Goal: Check status: Check status

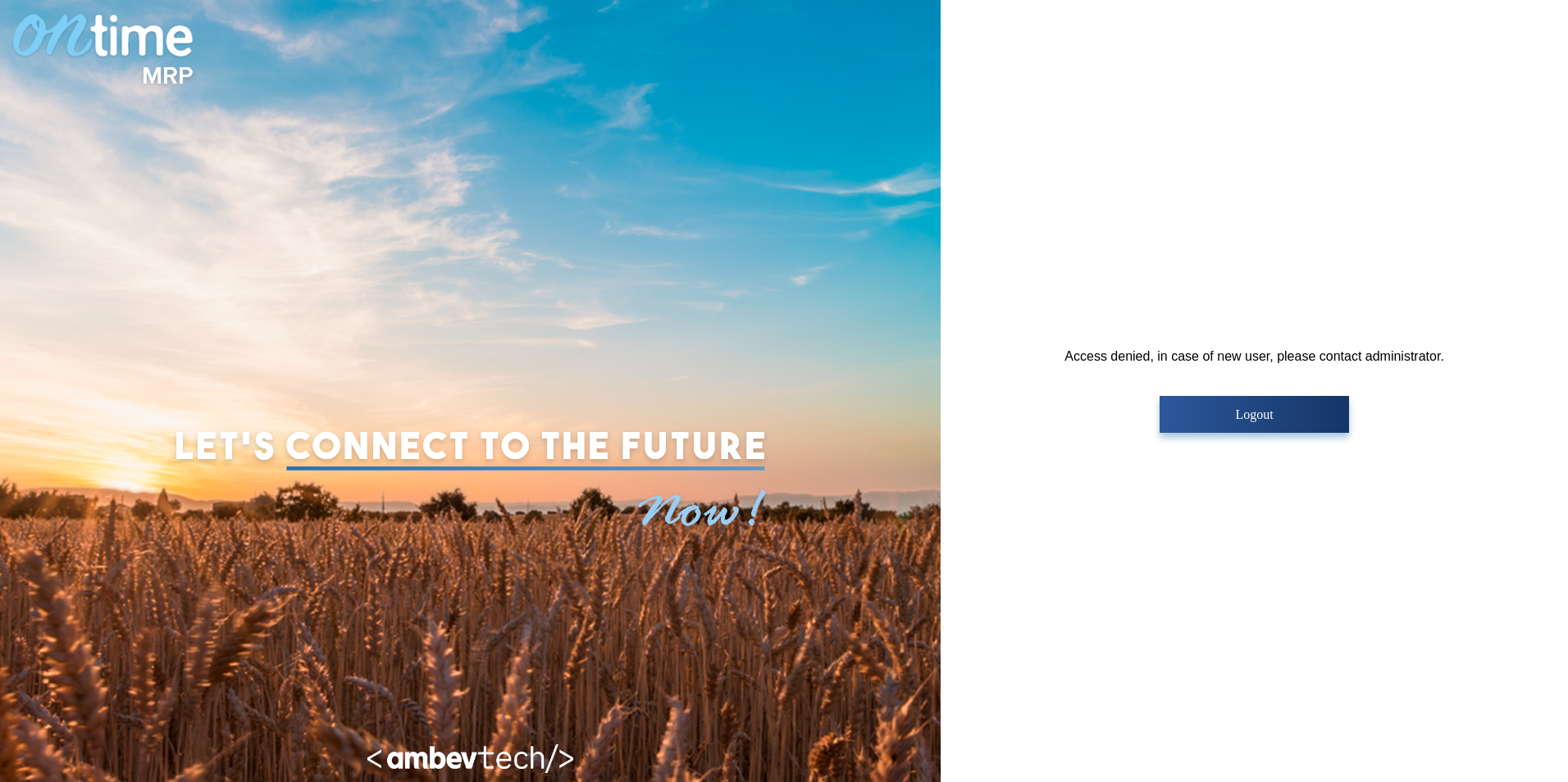
click at [518, 397] on div at bounding box center [470, 391] width 941 height 782
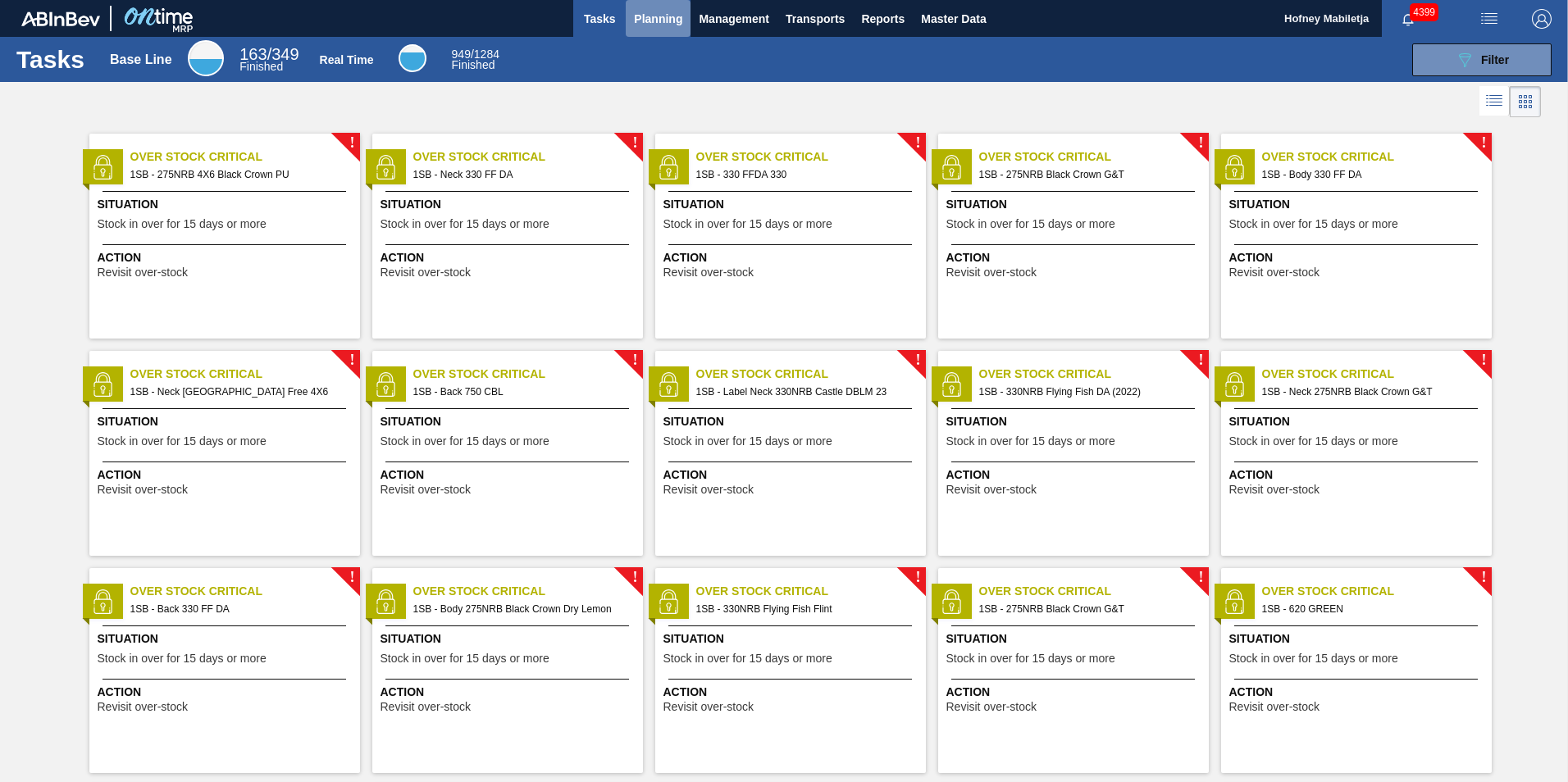
click at [657, 10] on span "Planning" at bounding box center [658, 18] width 48 height 20
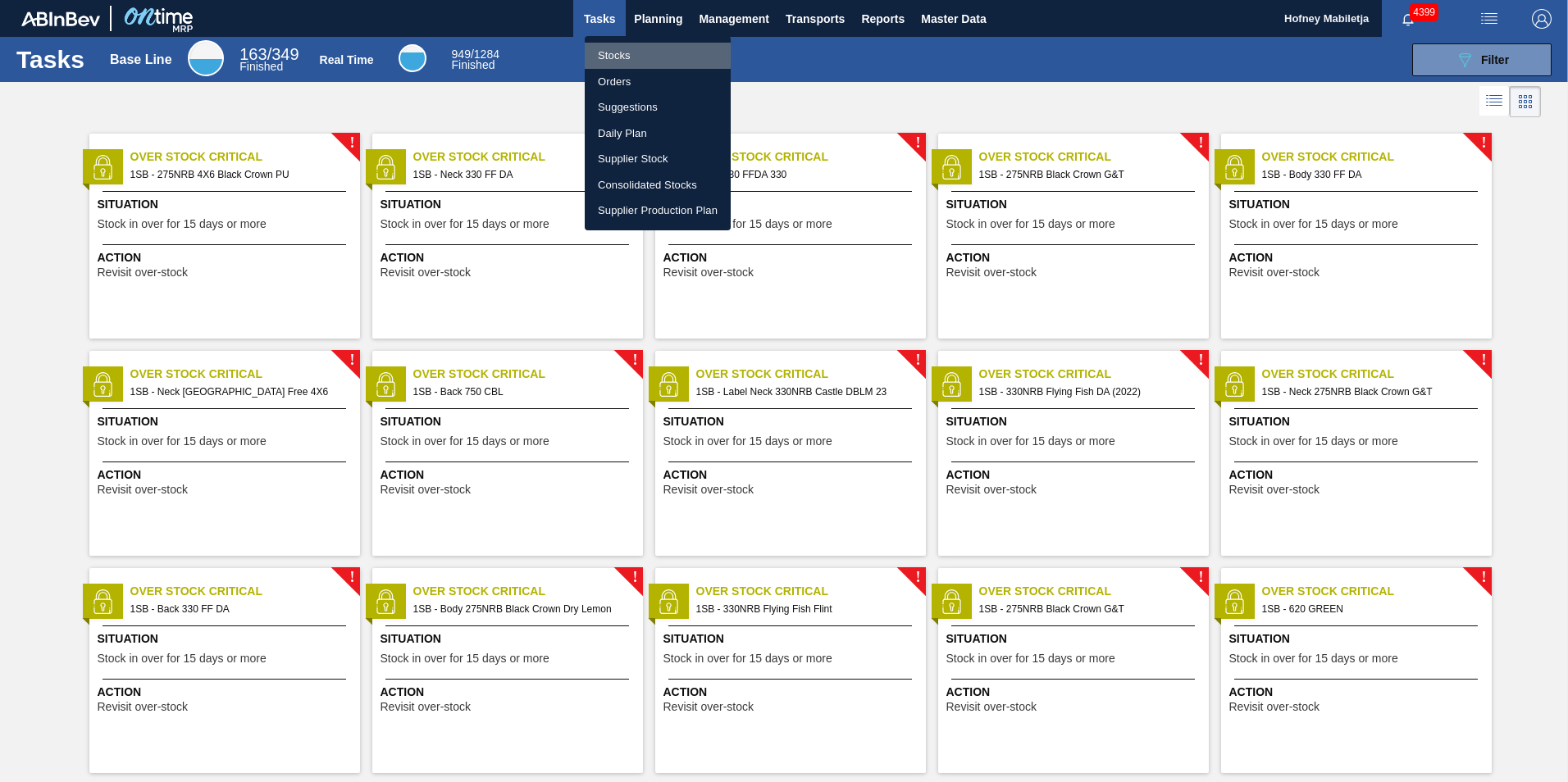
click at [622, 54] on li "Stocks" at bounding box center [657, 55] width 146 height 26
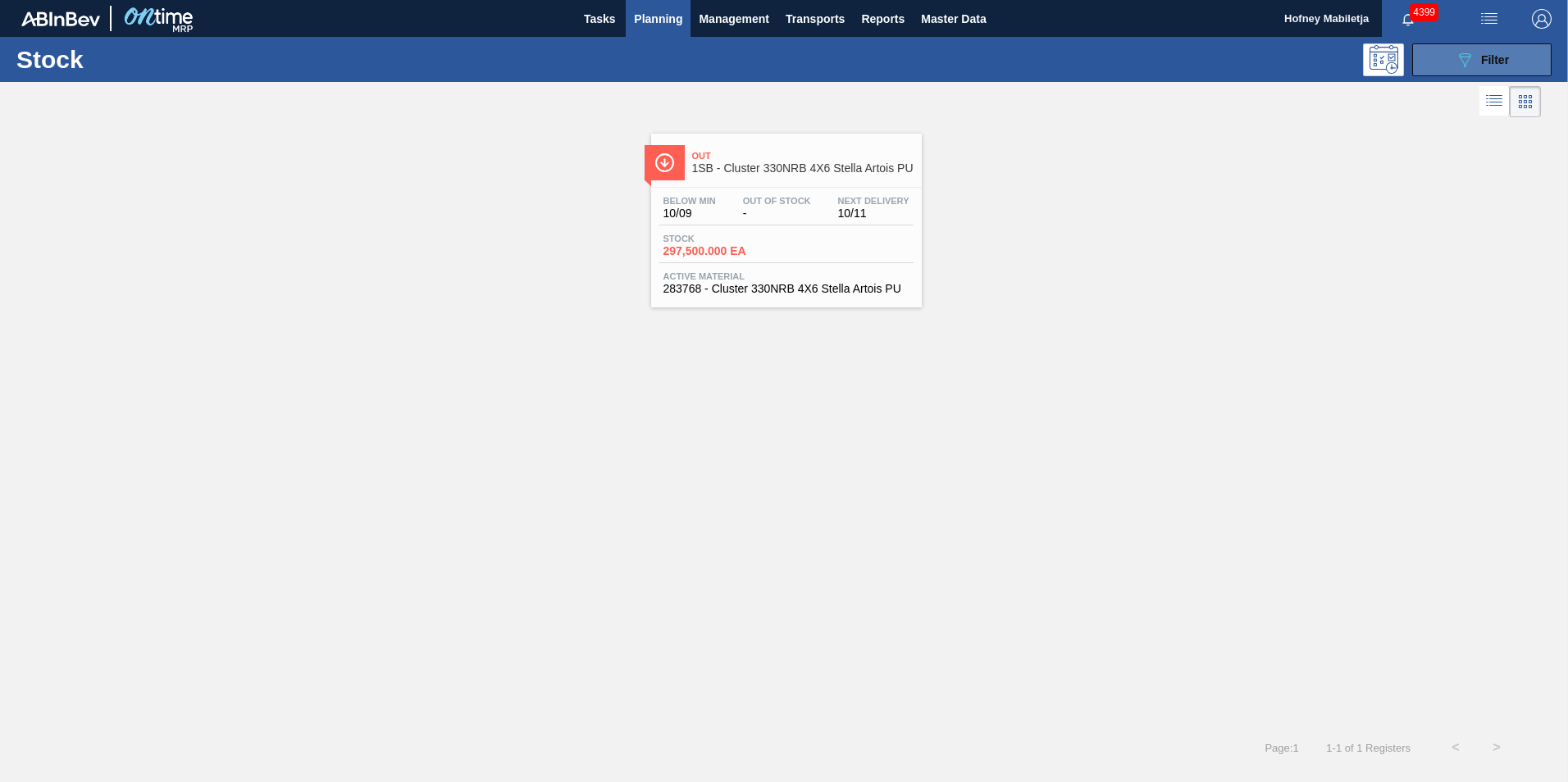
click at [1518, 63] on button "089F7B8B-B2A5-4AFE-B5C0-19BA573D28AC Filter" at bounding box center [1483, 59] width 140 height 33
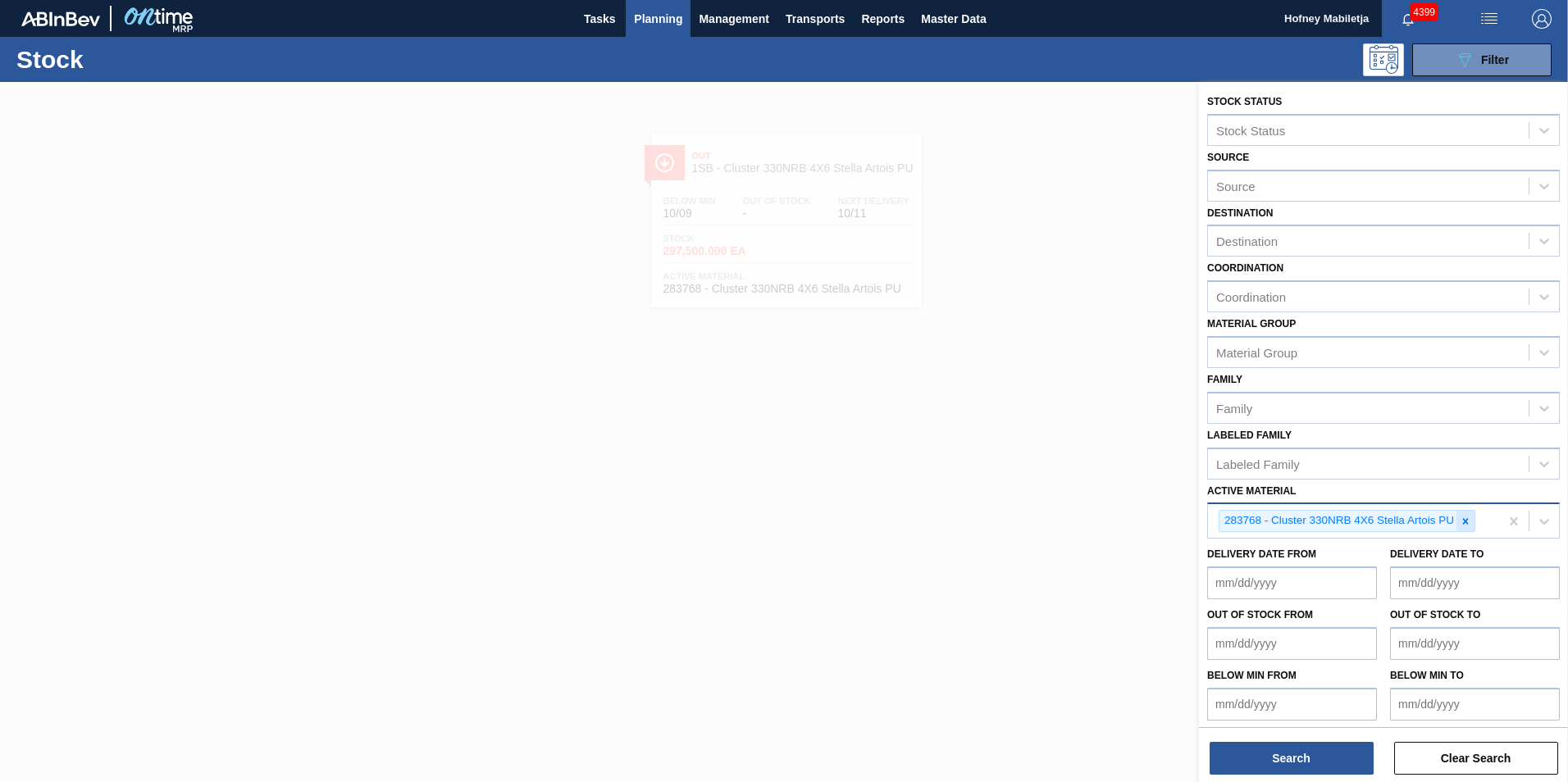
click at [1469, 521] on icon at bounding box center [1465, 521] width 11 height 11
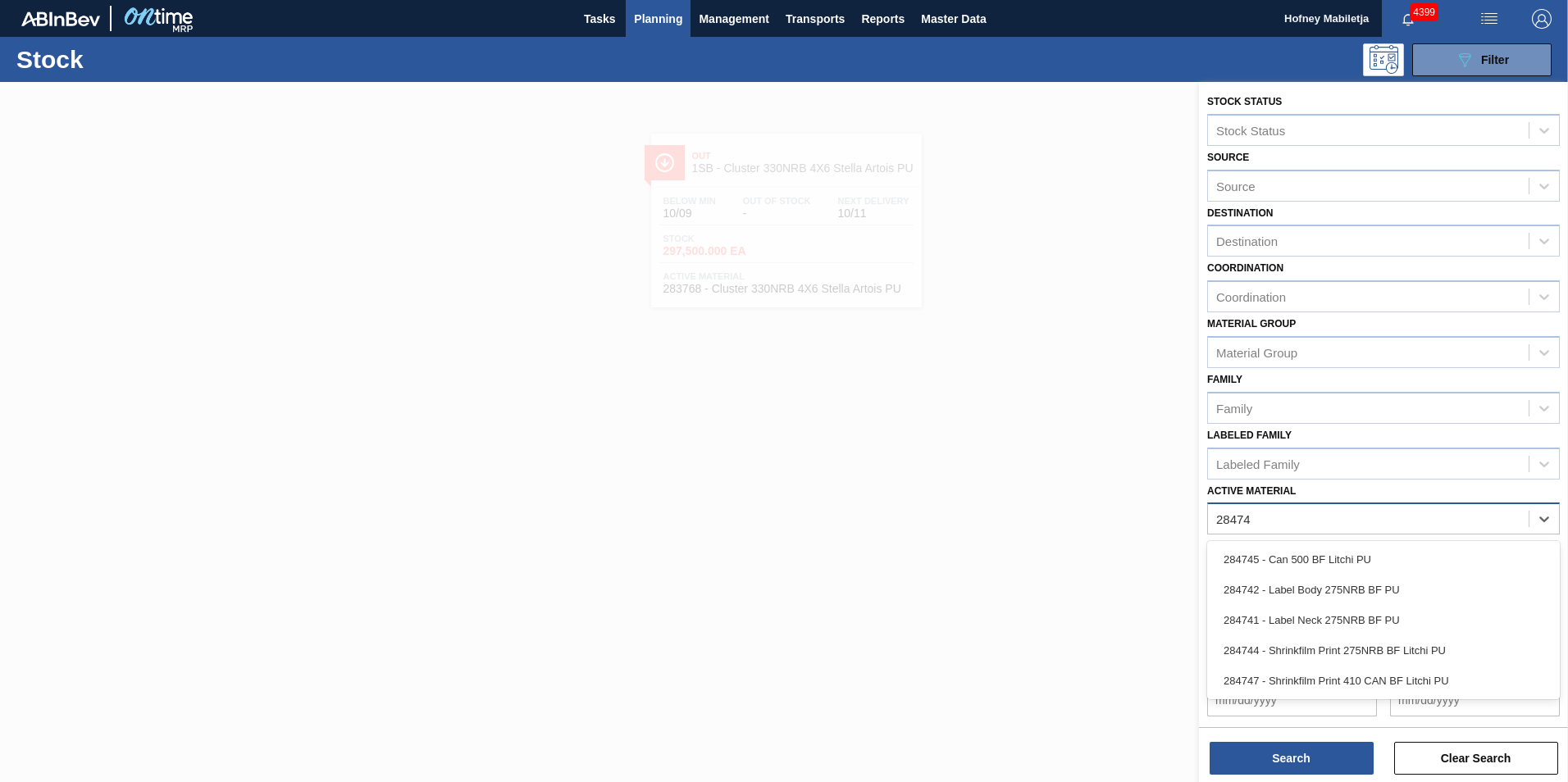
type Material "284747"
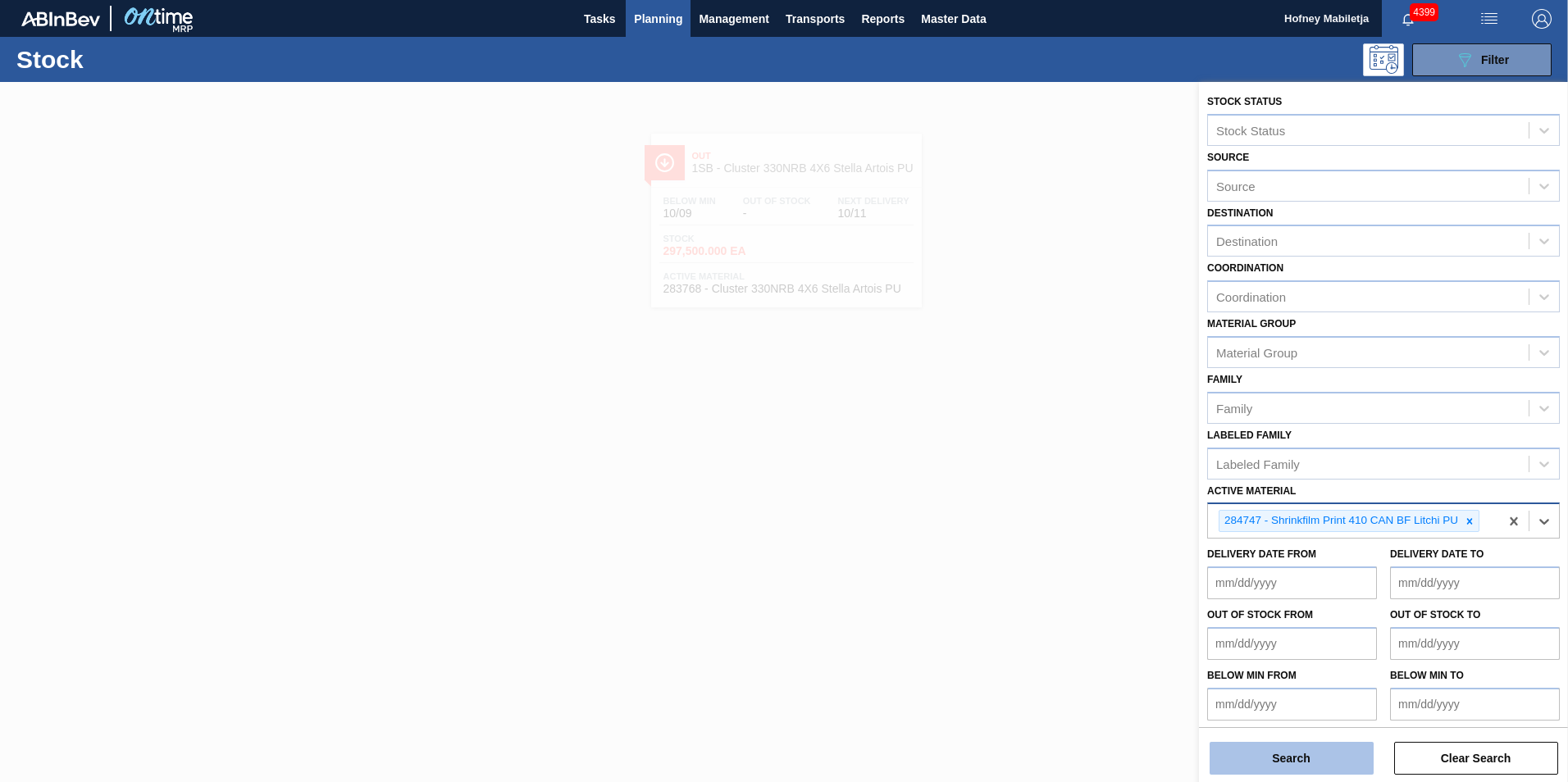
click at [1289, 763] on button "Search" at bounding box center [1292, 759] width 164 height 33
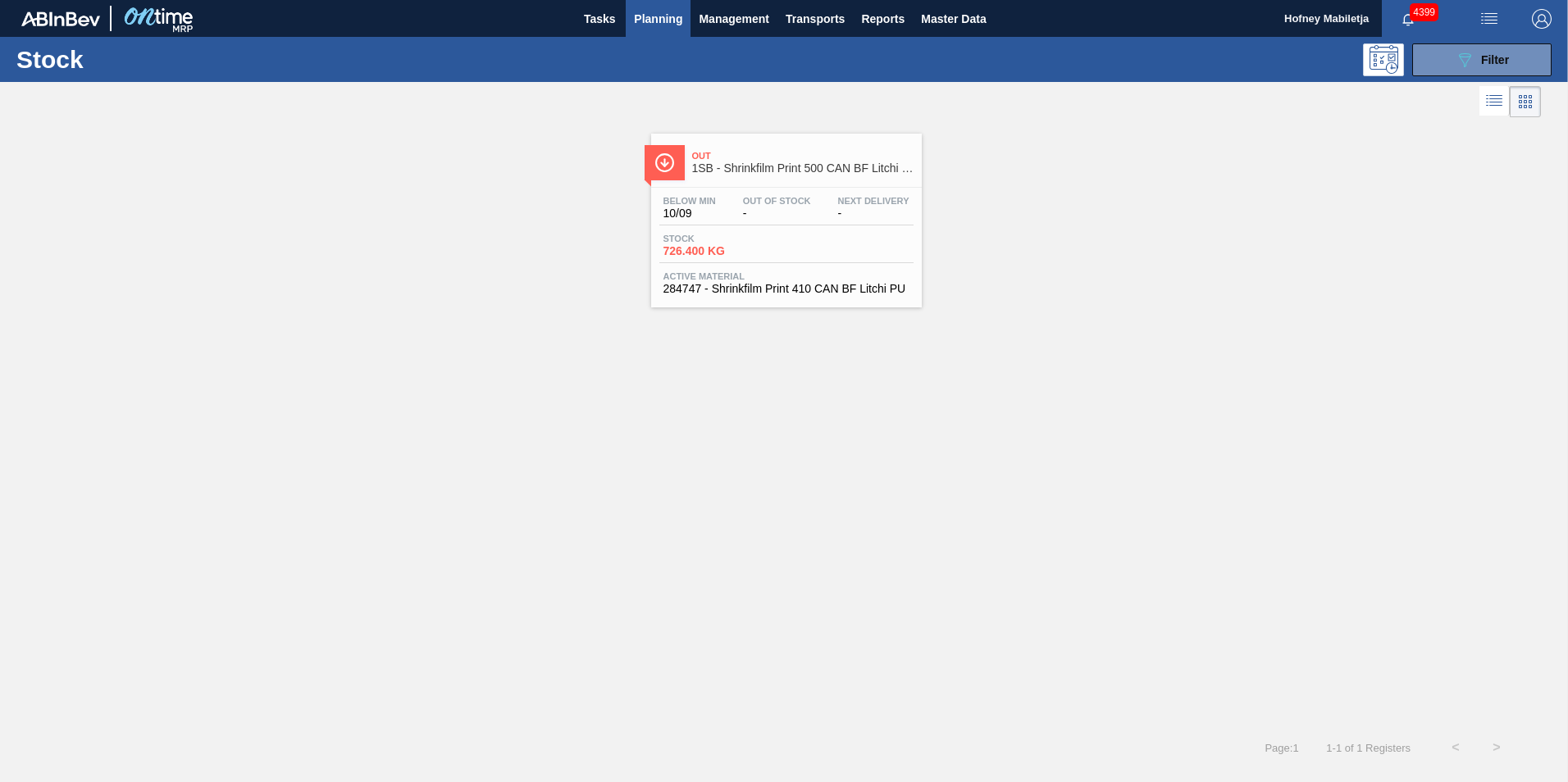
click at [787, 225] on div "Below Min 10/09 Out Of Stock - Next Delivery -" at bounding box center [787, 210] width 254 height 29
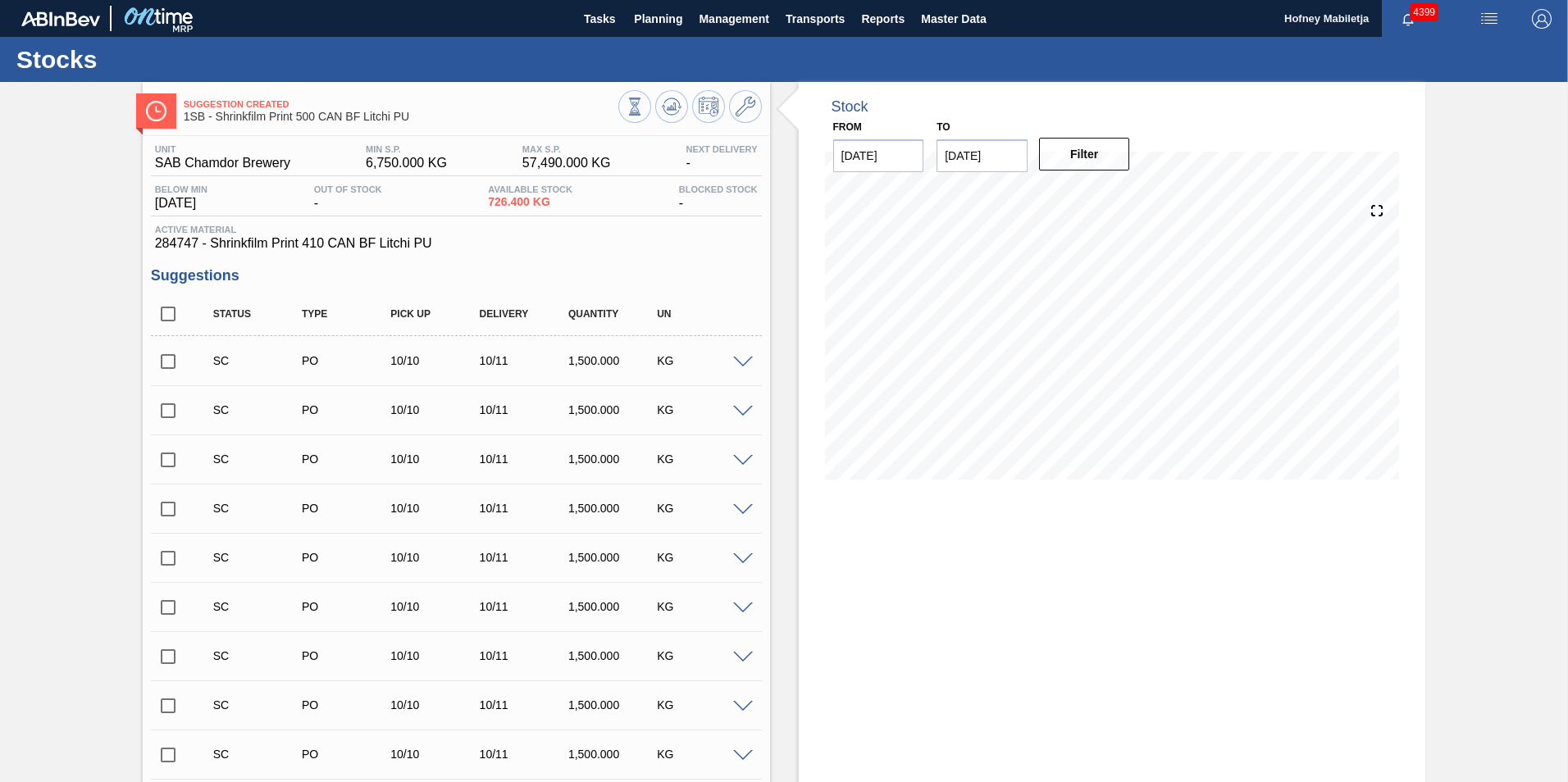
click at [166, 356] on input "checkbox" at bounding box center [168, 361] width 34 height 34
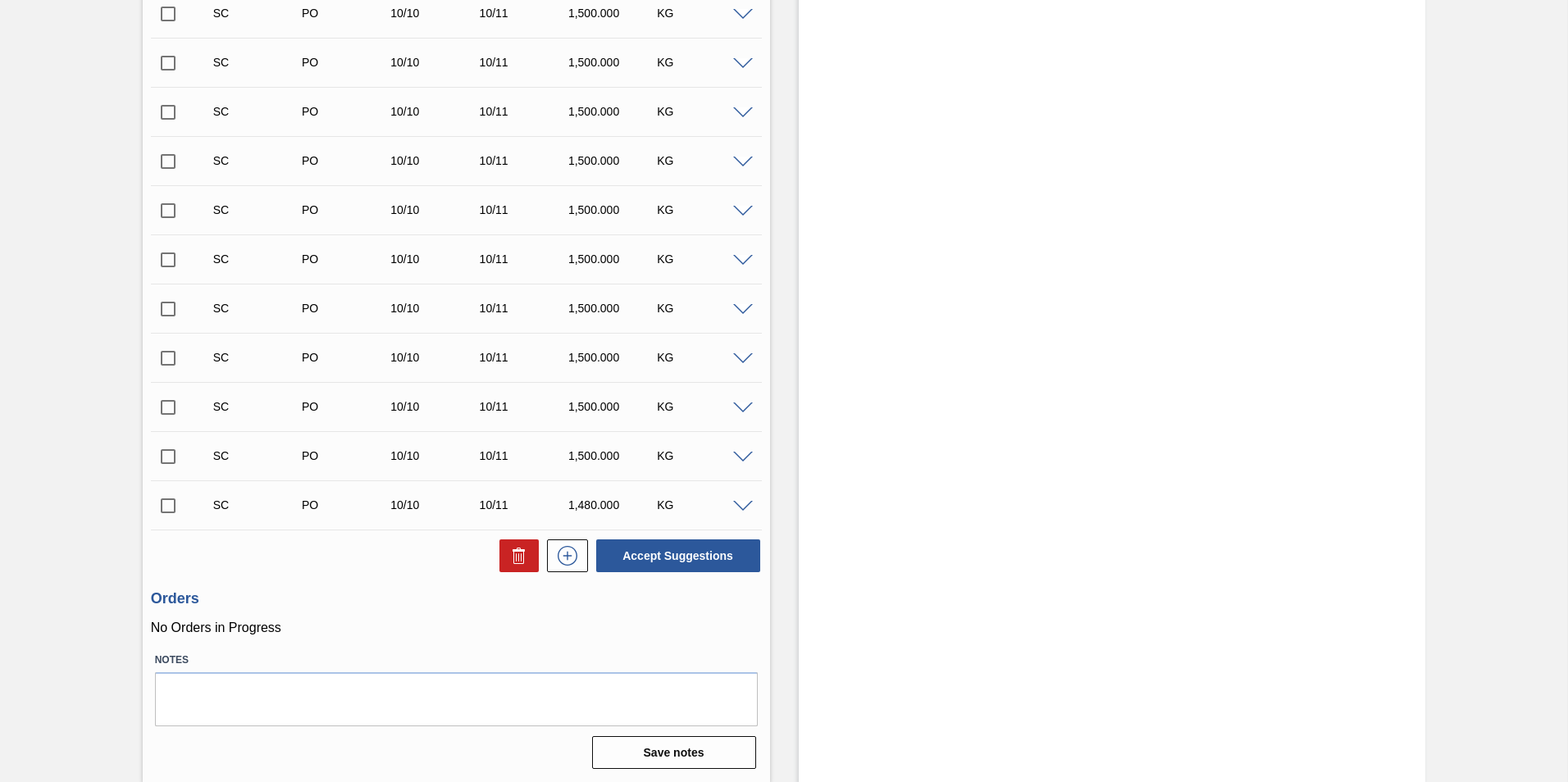
scroll to position [1677, 0]
click at [703, 560] on button "Accept Suggestions" at bounding box center [678, 555] width 164 height 33
checkbox input "false"
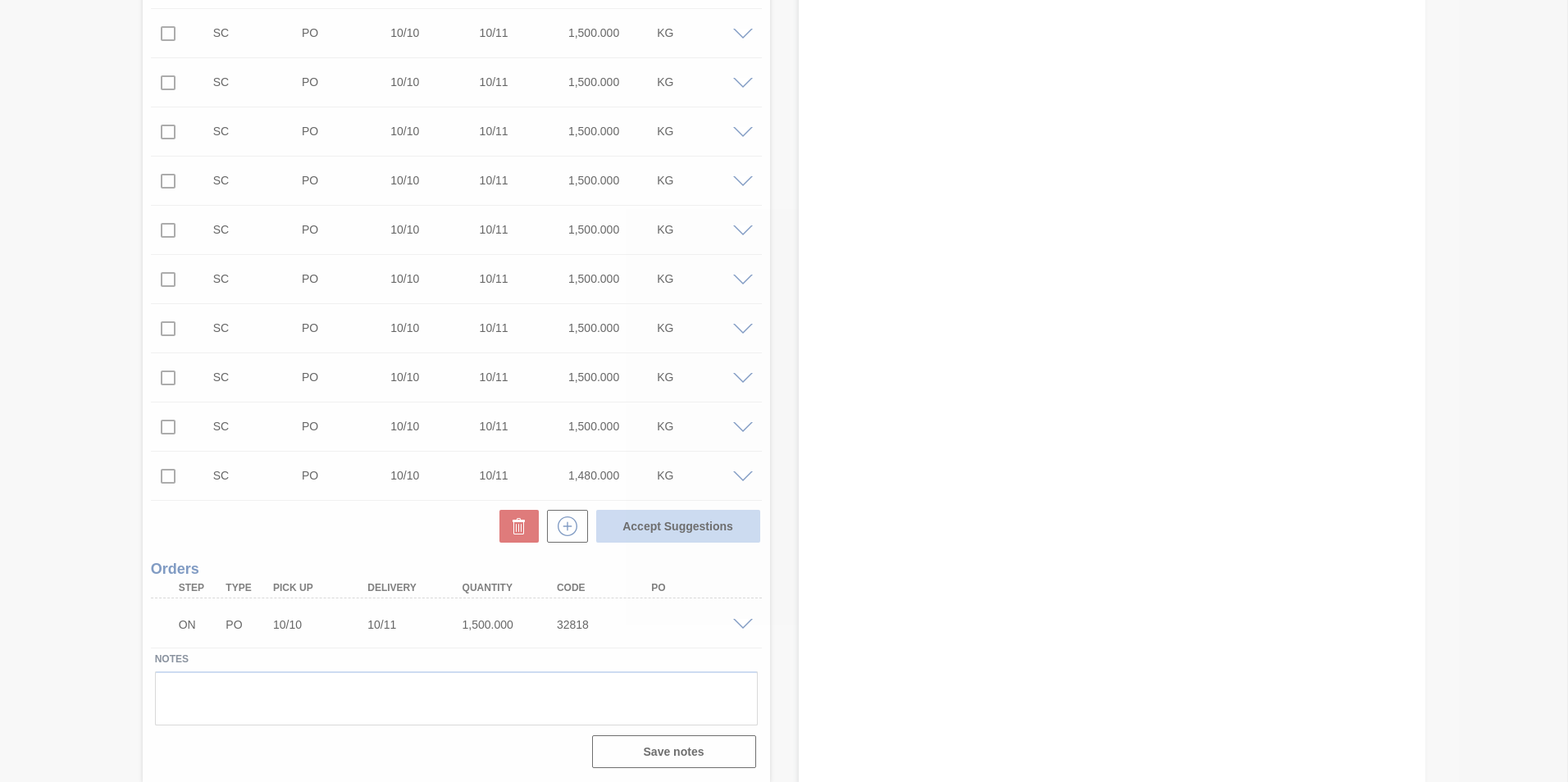
scroll to position [1628, 0]
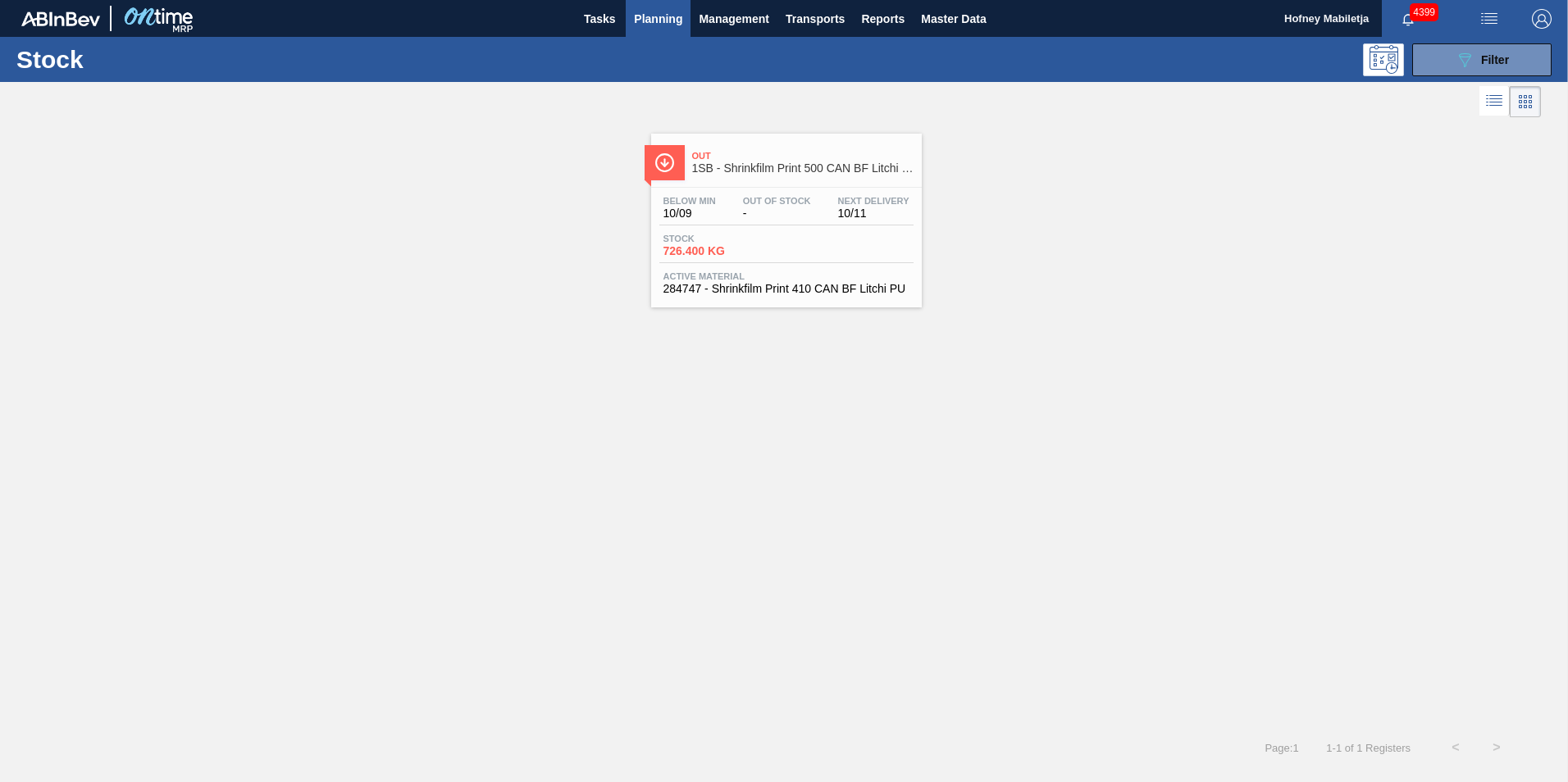
click at [791, 211] on span "-" at bounding box center [777, 214] width 68 height 12
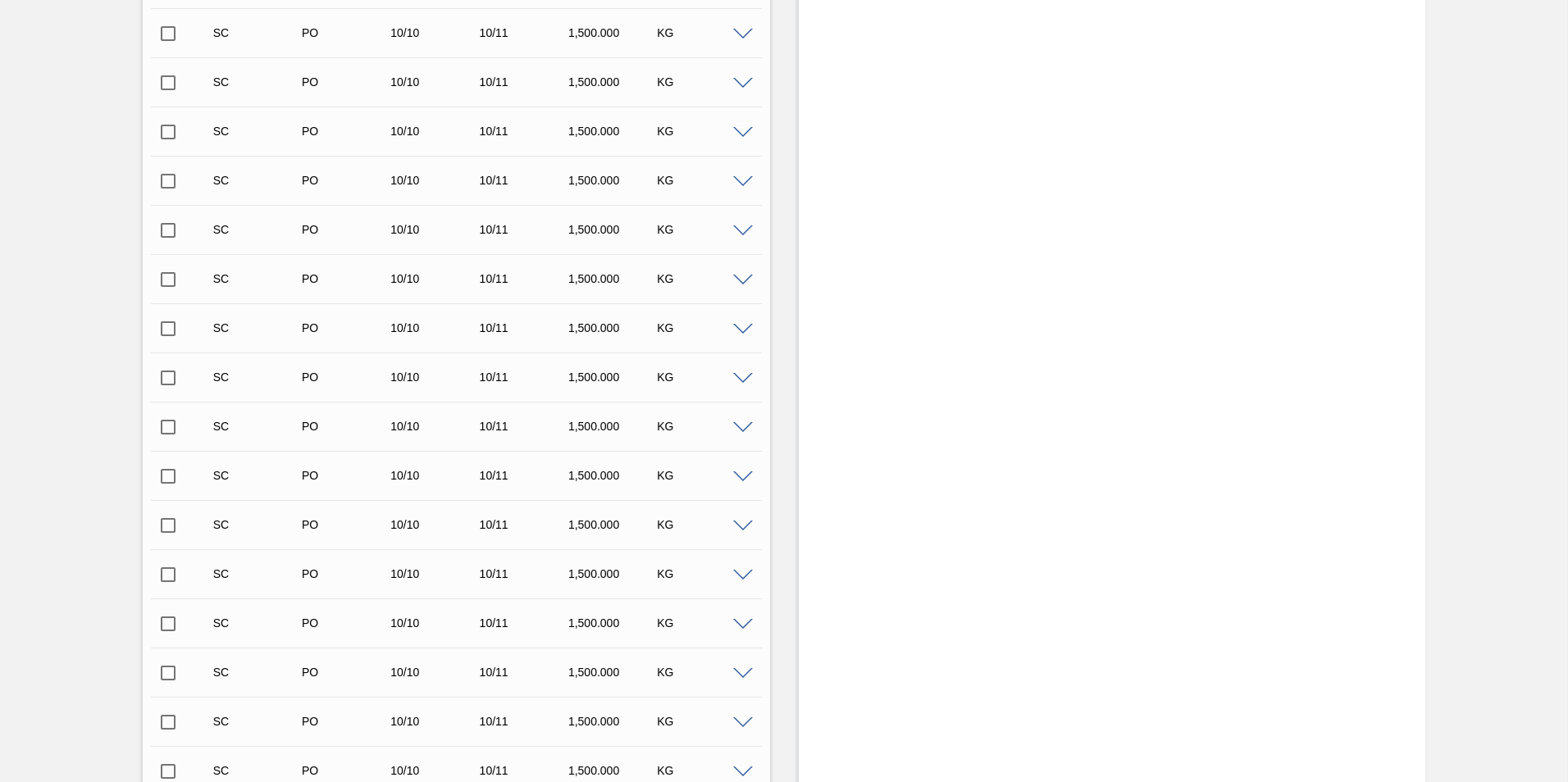
scroll to position [1656, 0]
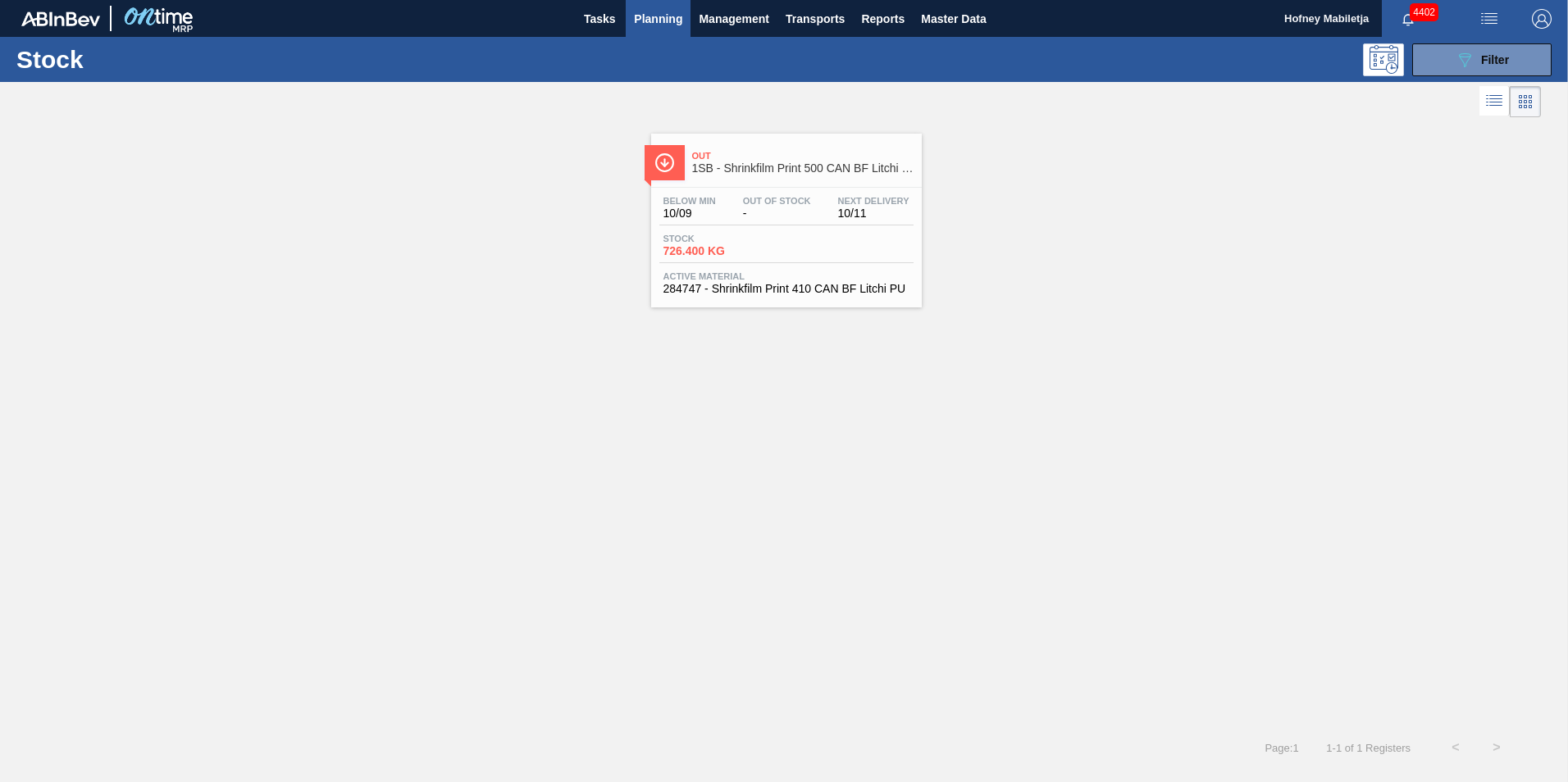
click at [787, 243] on div "Stock 726.400 KG" at bounding box center [787, 248] width 254 height 29
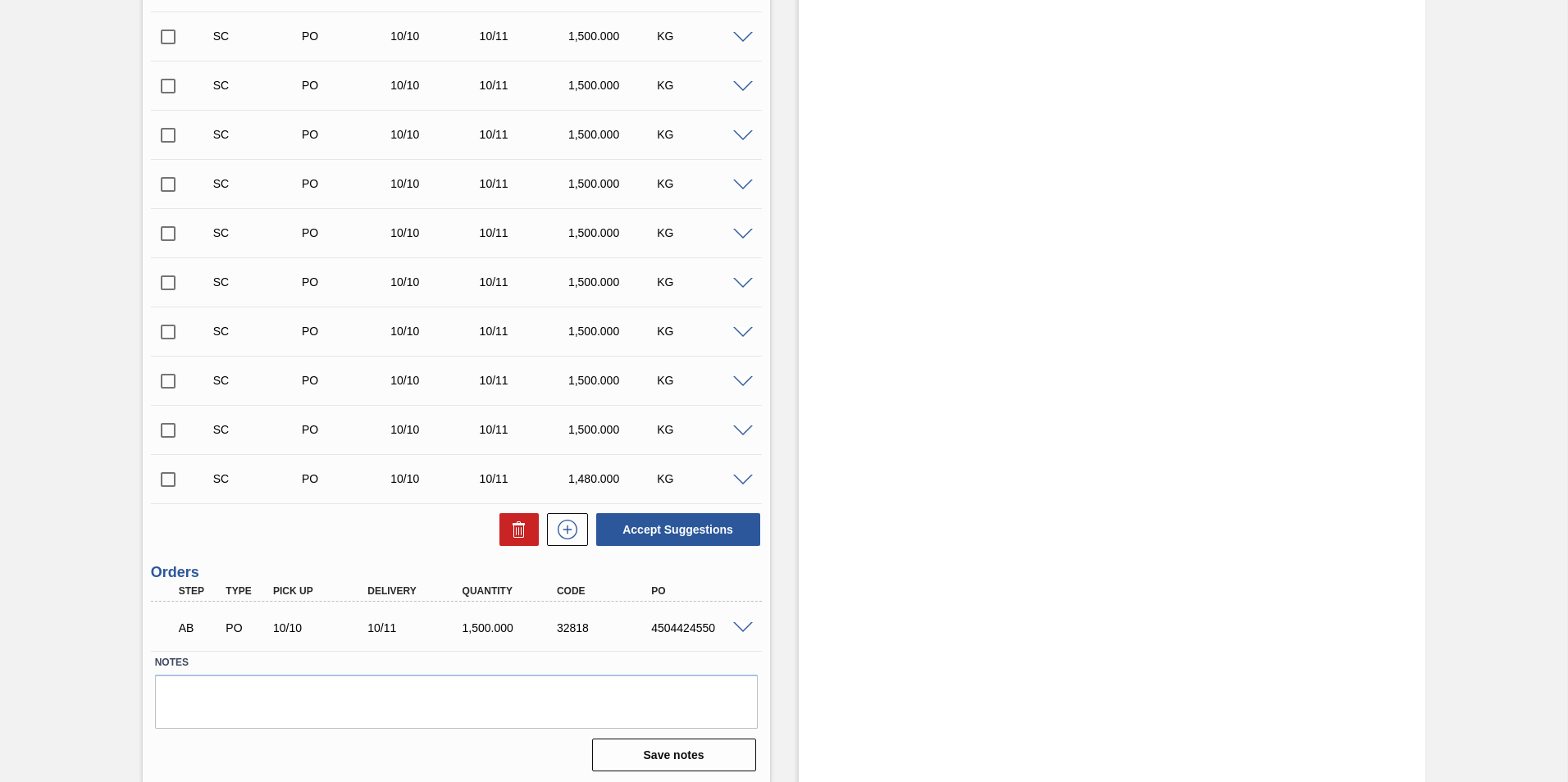
scroll to position [1656, 0]
drag, startPoint x: 713, startPoint y: 622, endPoint x: 641, endPoint y: 622, distance: 72.0
click at [641, 622] on div "4504424550" at bounding box center [687, 624] width 94 height 13
copy div "4504424550"
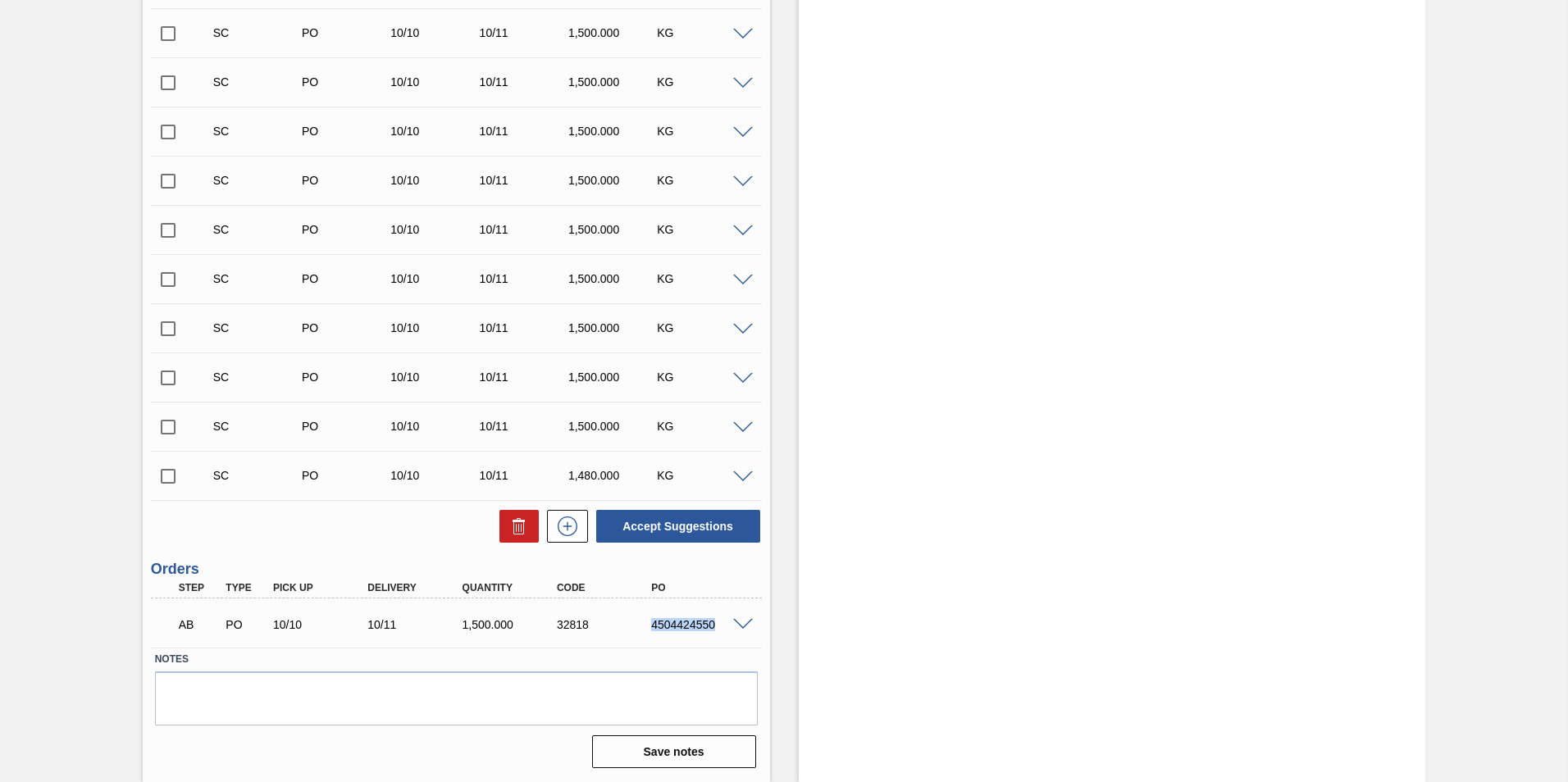
drag, startPoint x: 716, startPoint y: 624, endPoint x: 645, endPoint y: 622, distance: 71.0
click at [647, 622] on div "4504424550" at bounding box center [699, 624] width 106 height 13
copy div "4504424550"
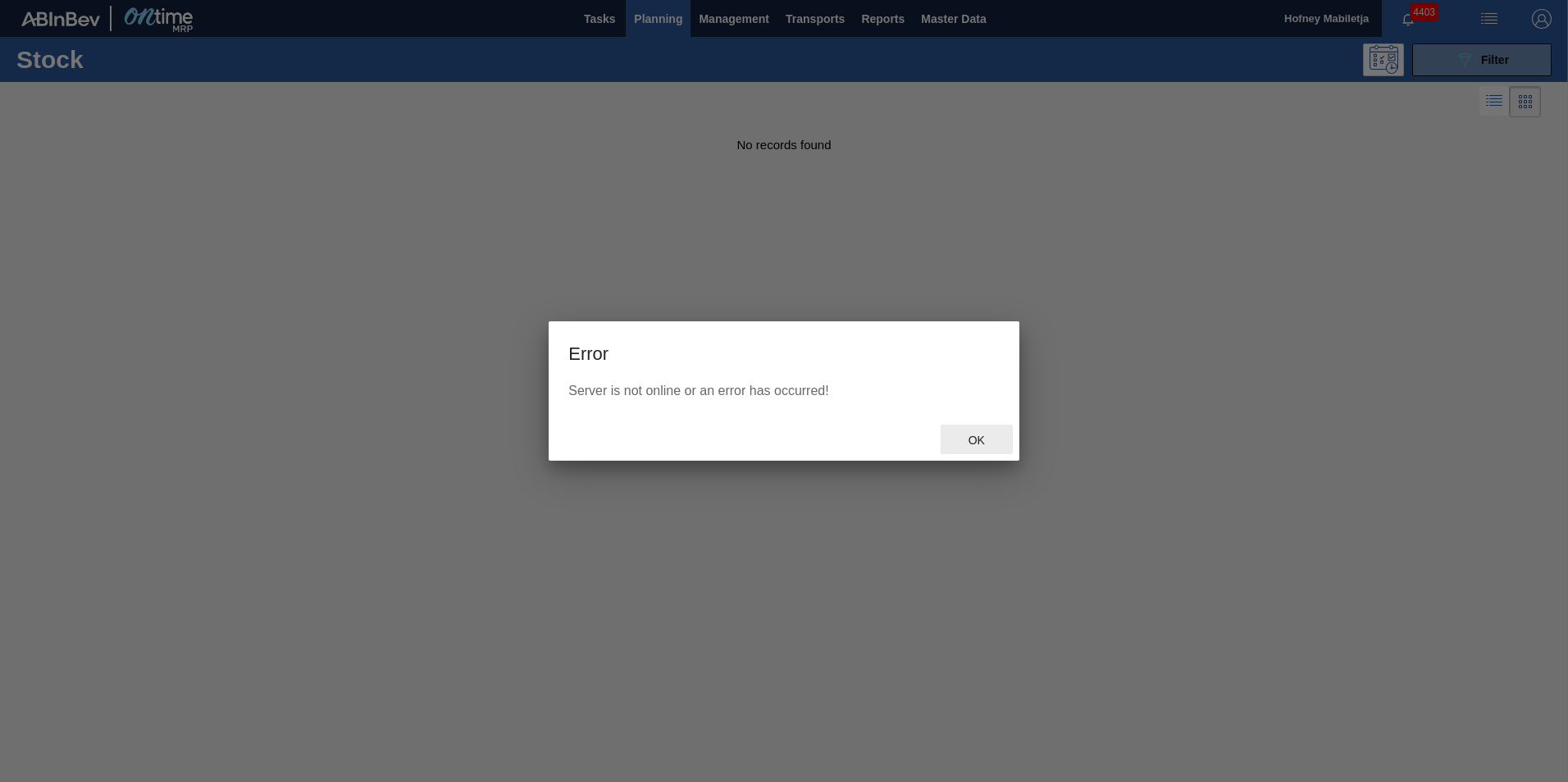
click at [974, 443] on span "Ok" at bounding box center [976, 440] width 42 height 13
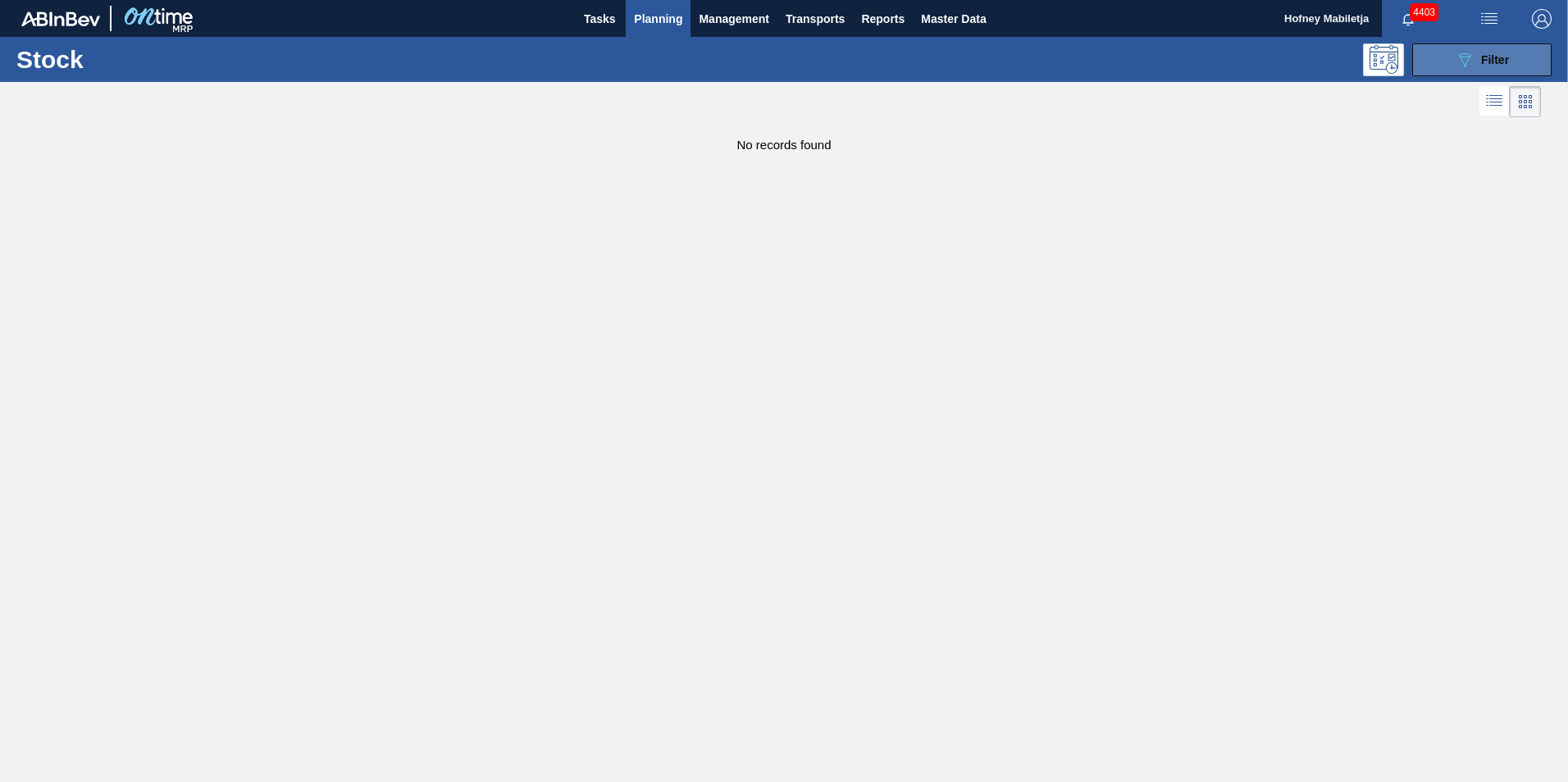
click at [1496, 64] on span "Filter" at bounding box center [1495, 59] width 28 height 13
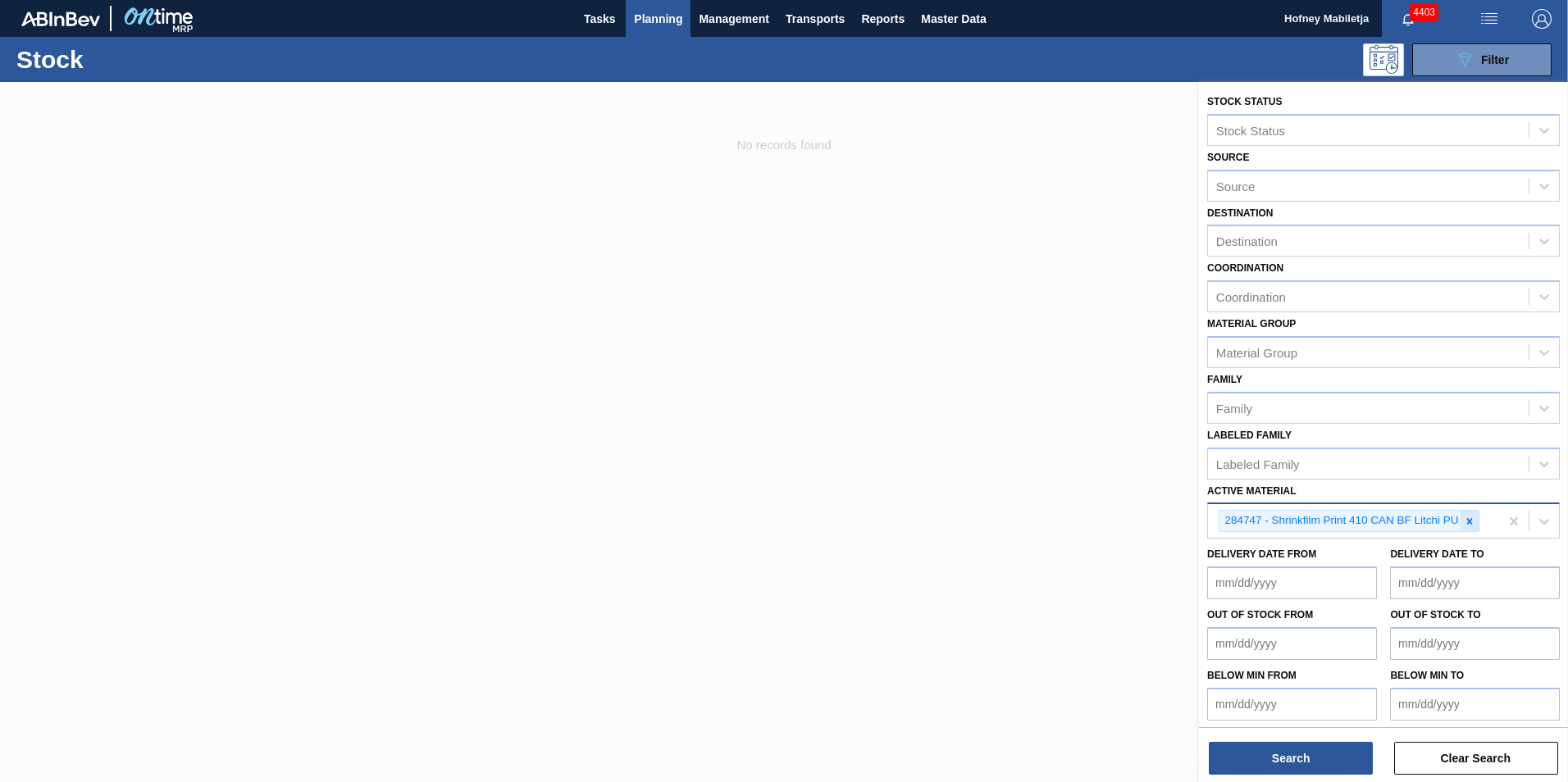
click at [1465, 525] on icon at bounding box center [1469, 521] width 11 height 11
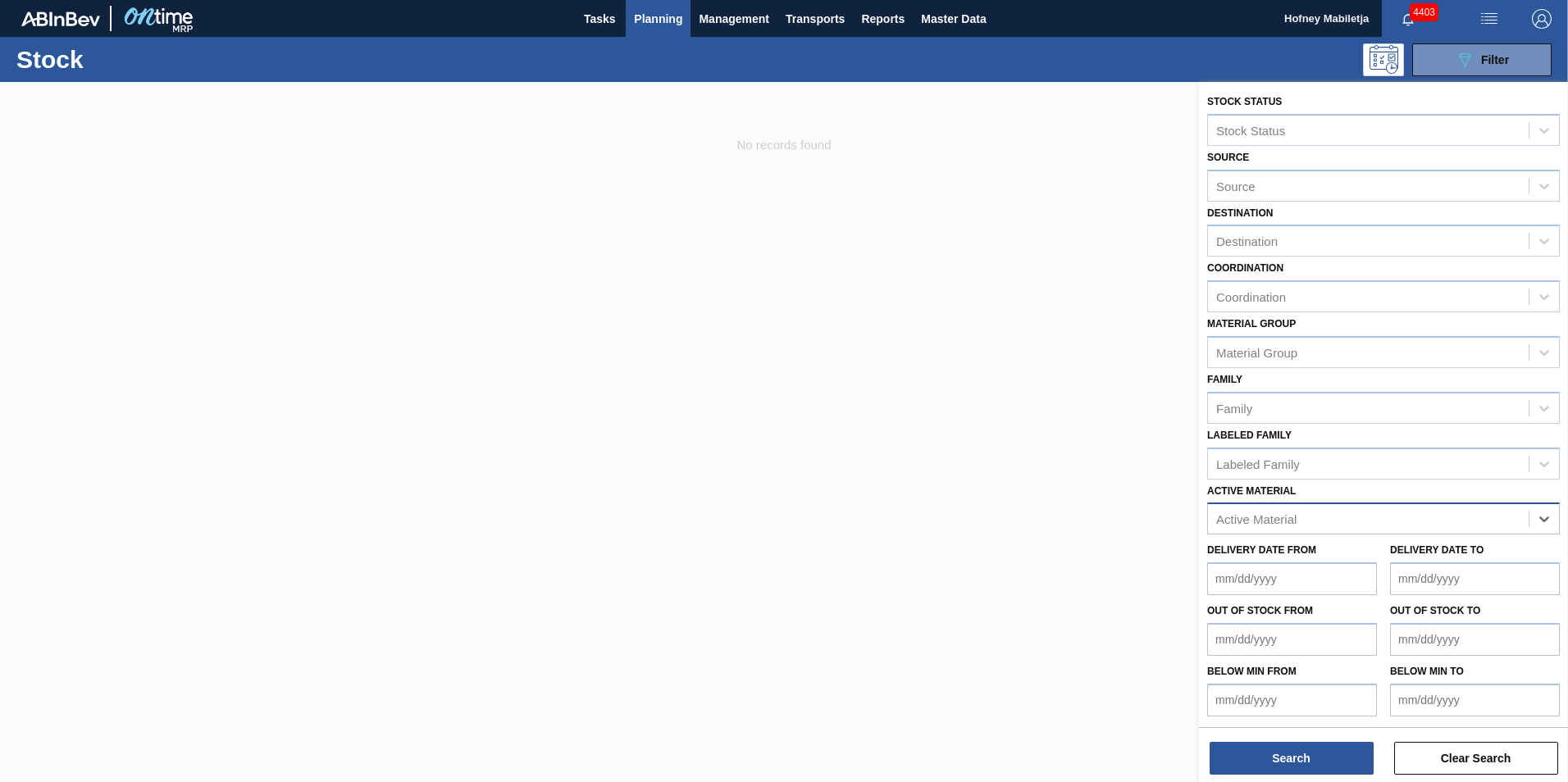
paste Material "285007"
type Material "285007"
click at [884, 605] on div at bounding box center [784, 472] width 1568 height 782
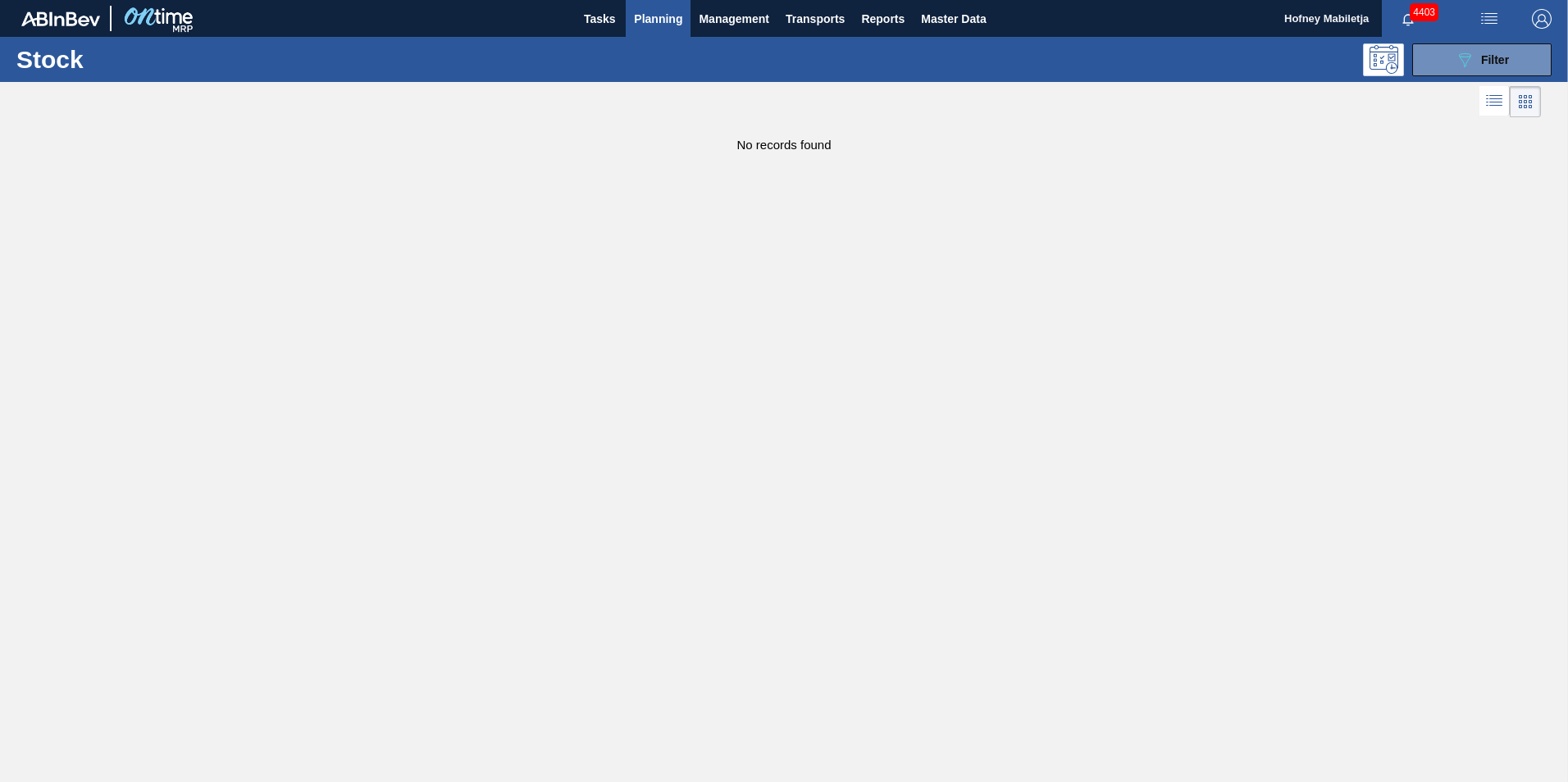
click at [648, 12] on span "Planning" at bounding box center [658, 18] width 48 height 20
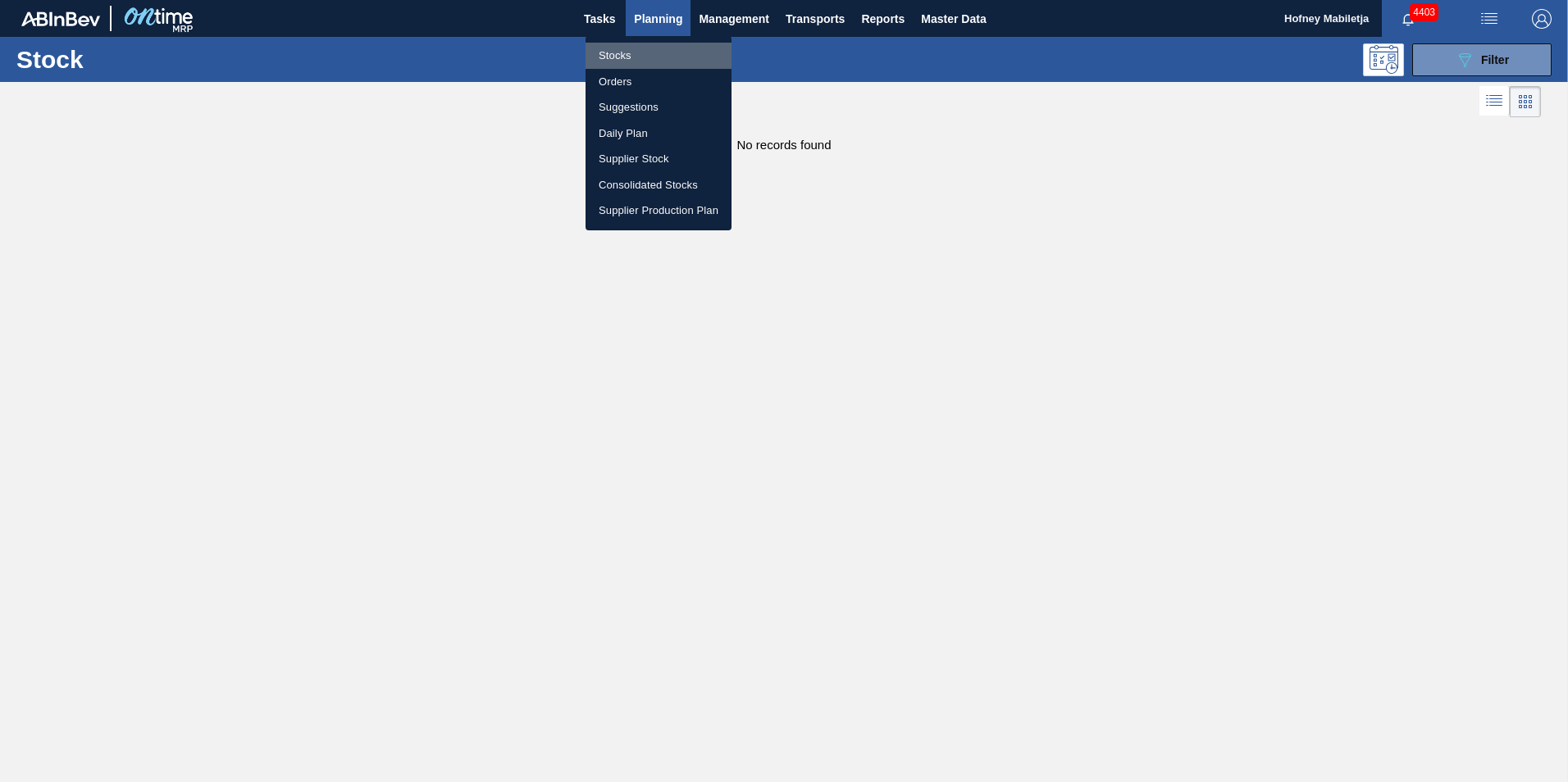
click at [616, 54] on li "Stocks" at bounding box center [658, 55] width 146 height 26
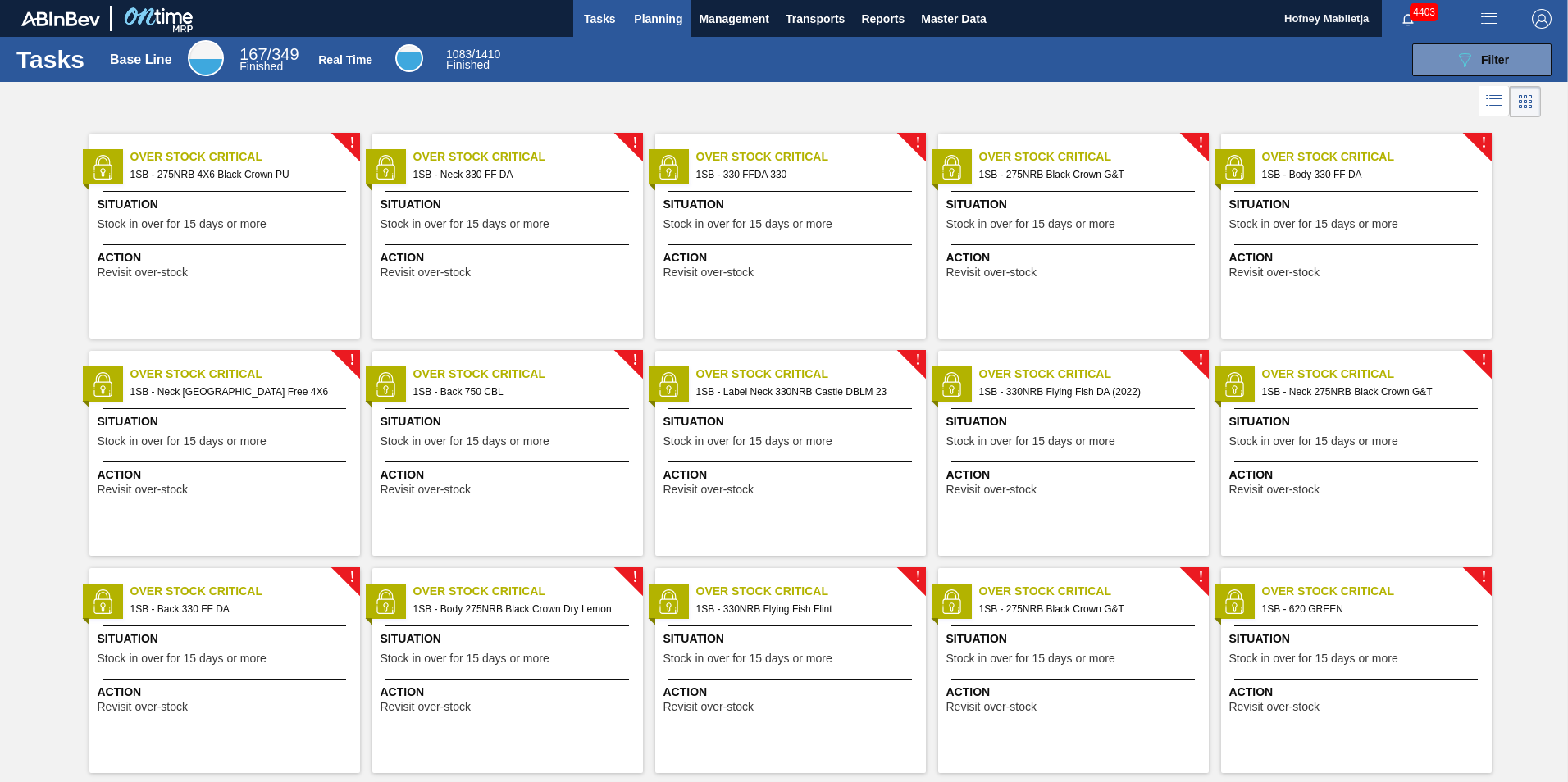
click at [664, 17] on span "Planning" at bounding box center [658, 18] width 48 height 20
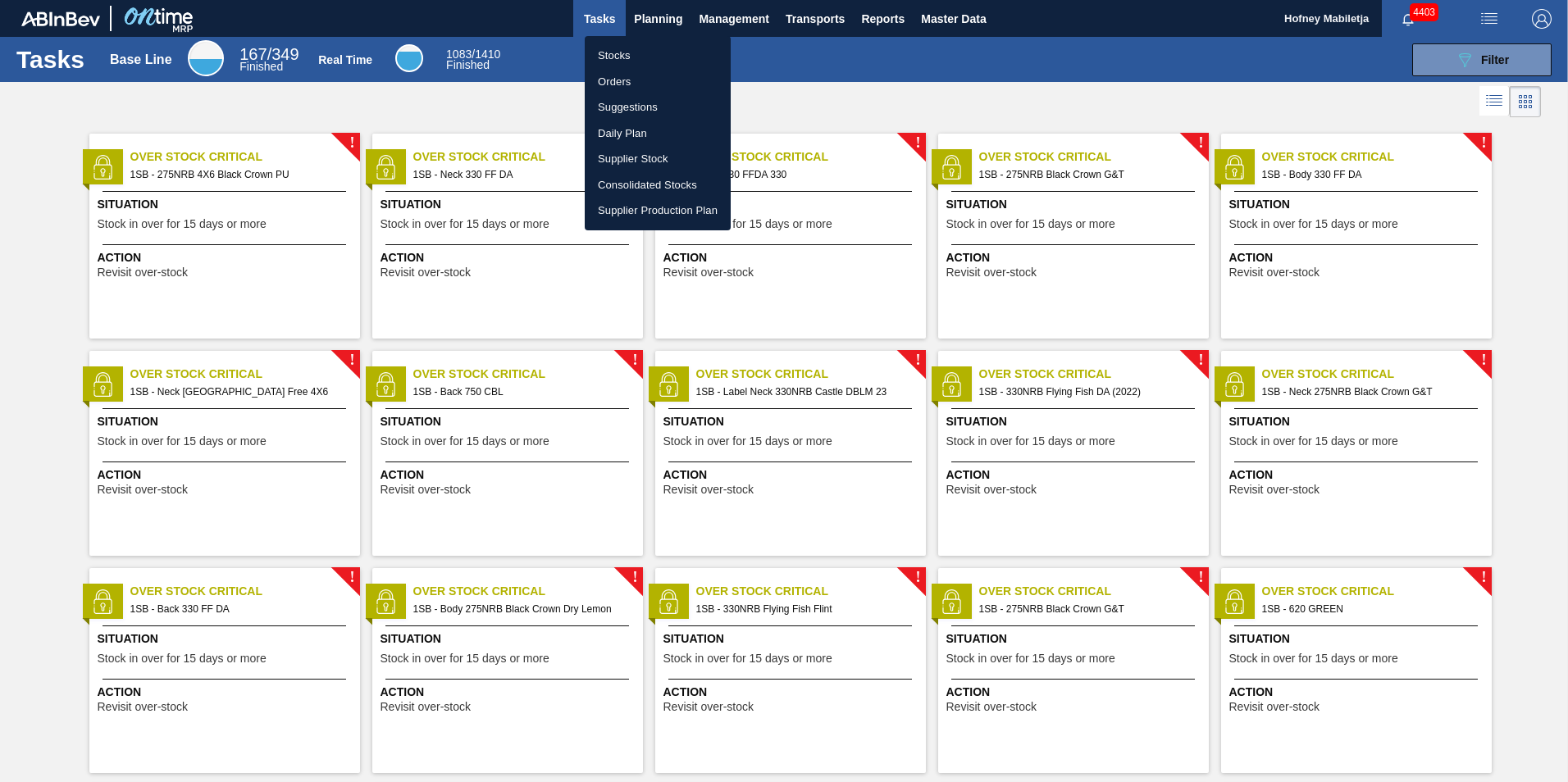
click at [599, 55] on li "Stocks" at bounding box center [657, 55] width 146 height 26
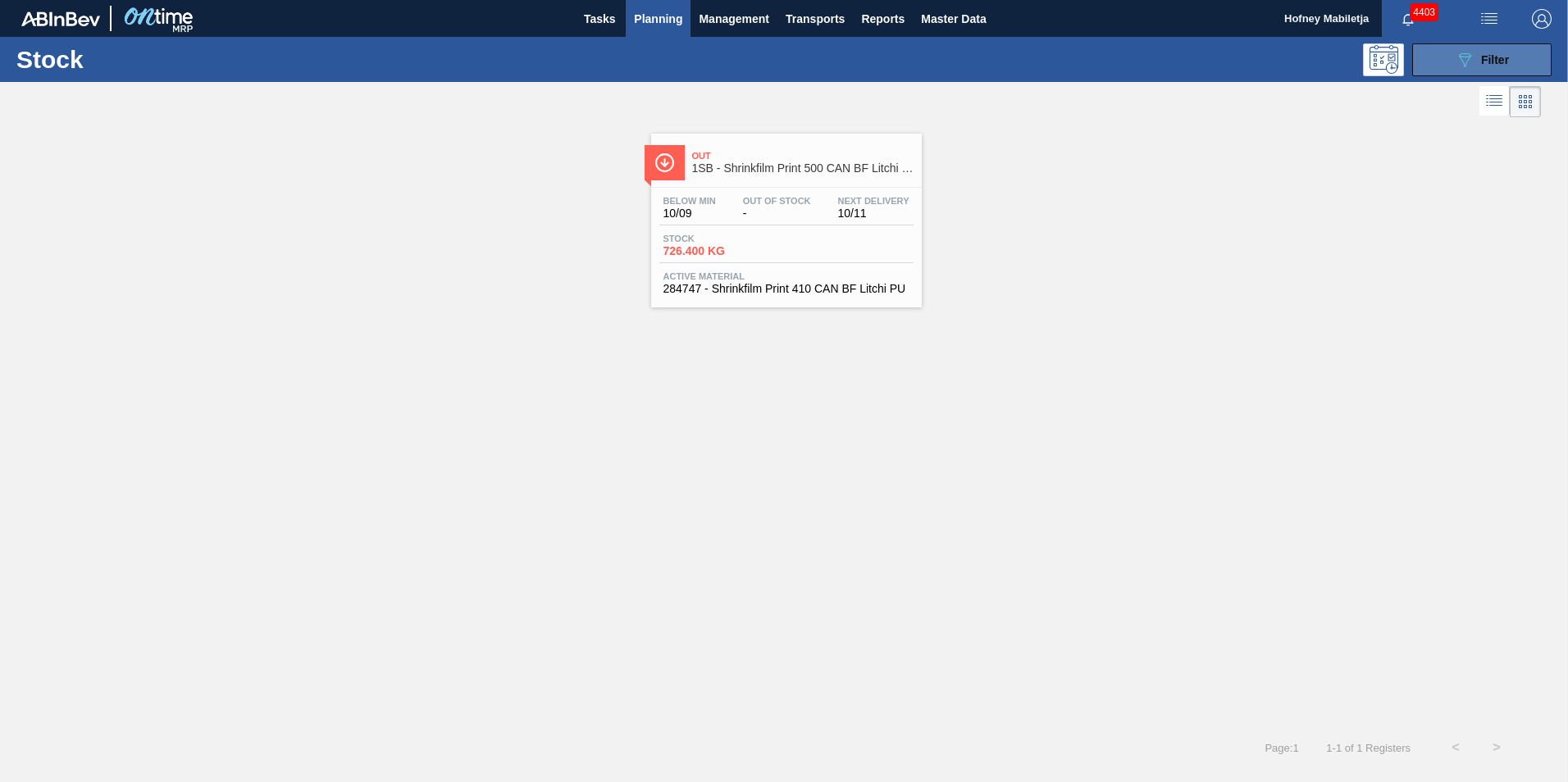
click at [1499, 63] on span "Filter" at bounding box center [1495, 59] width 28 height 13
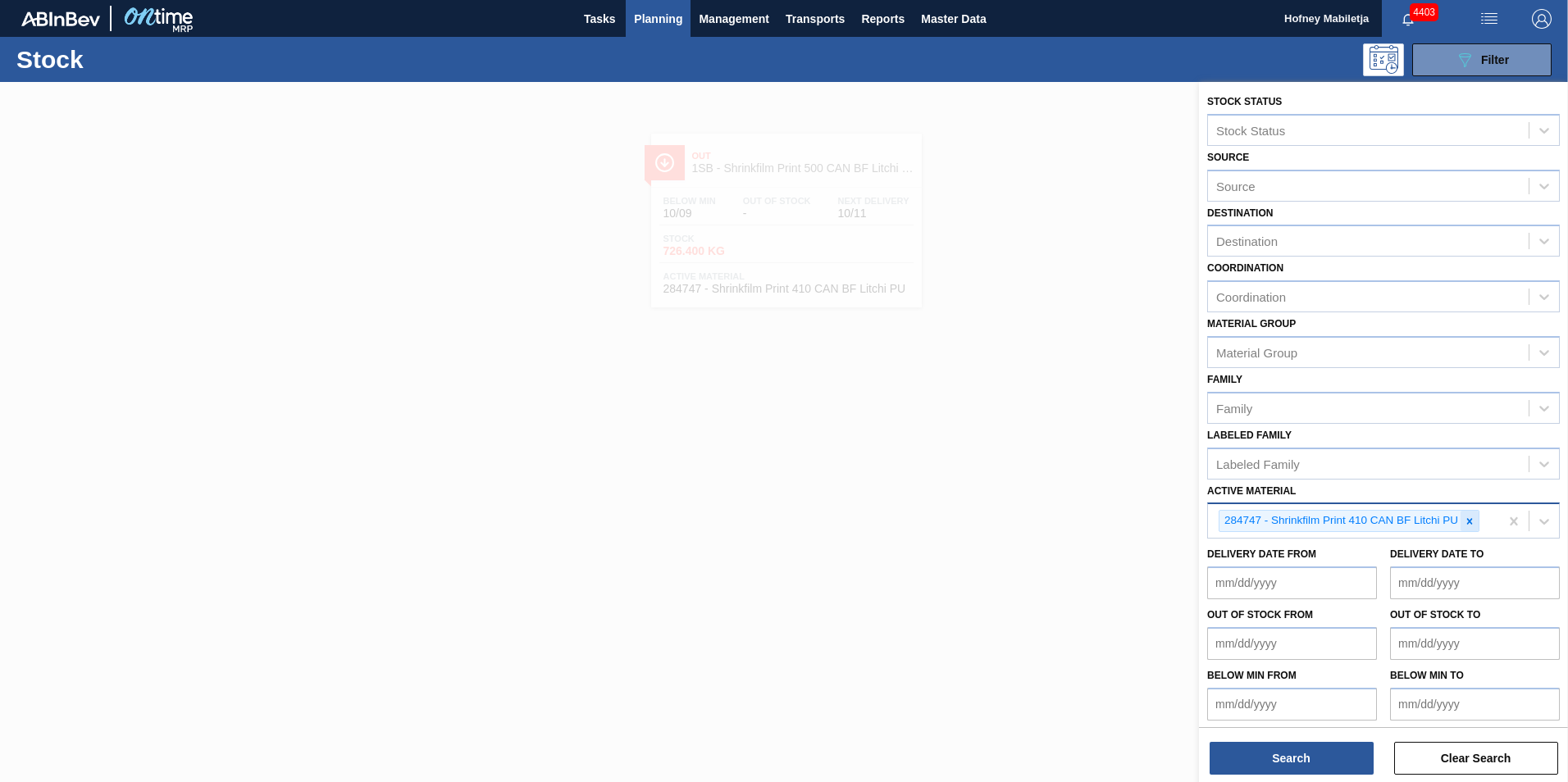
click at [1471, 523] on icon at bounding box center [1470, 521] width 6 height 6
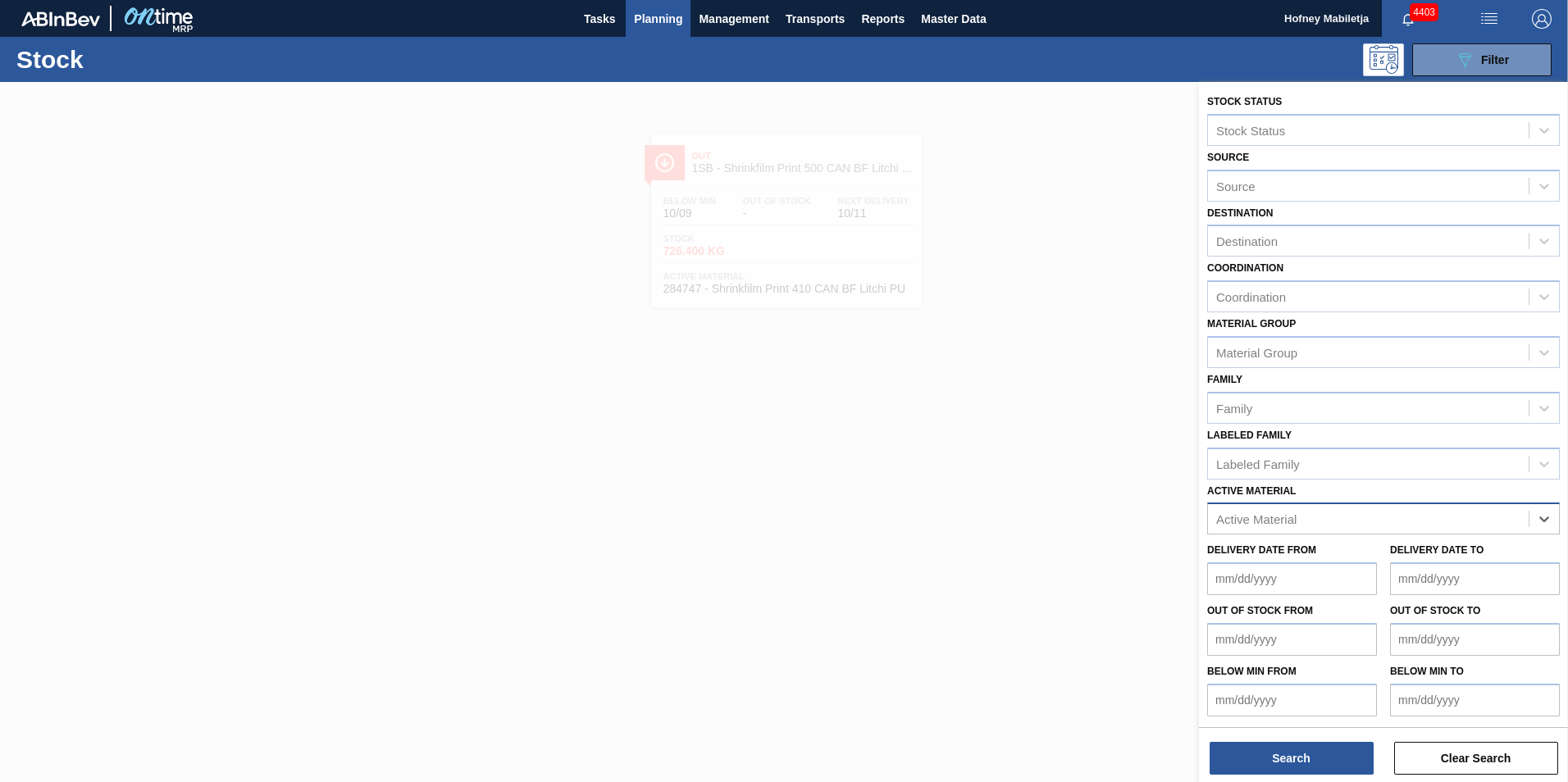
paste Material "285007"
type Material "285007"
click at [1392, 556] on div "285007 - PSL Label Body 660RB Redds MXD Vodk&Guar" at bounding box center [1383, 559] width 353 height 30
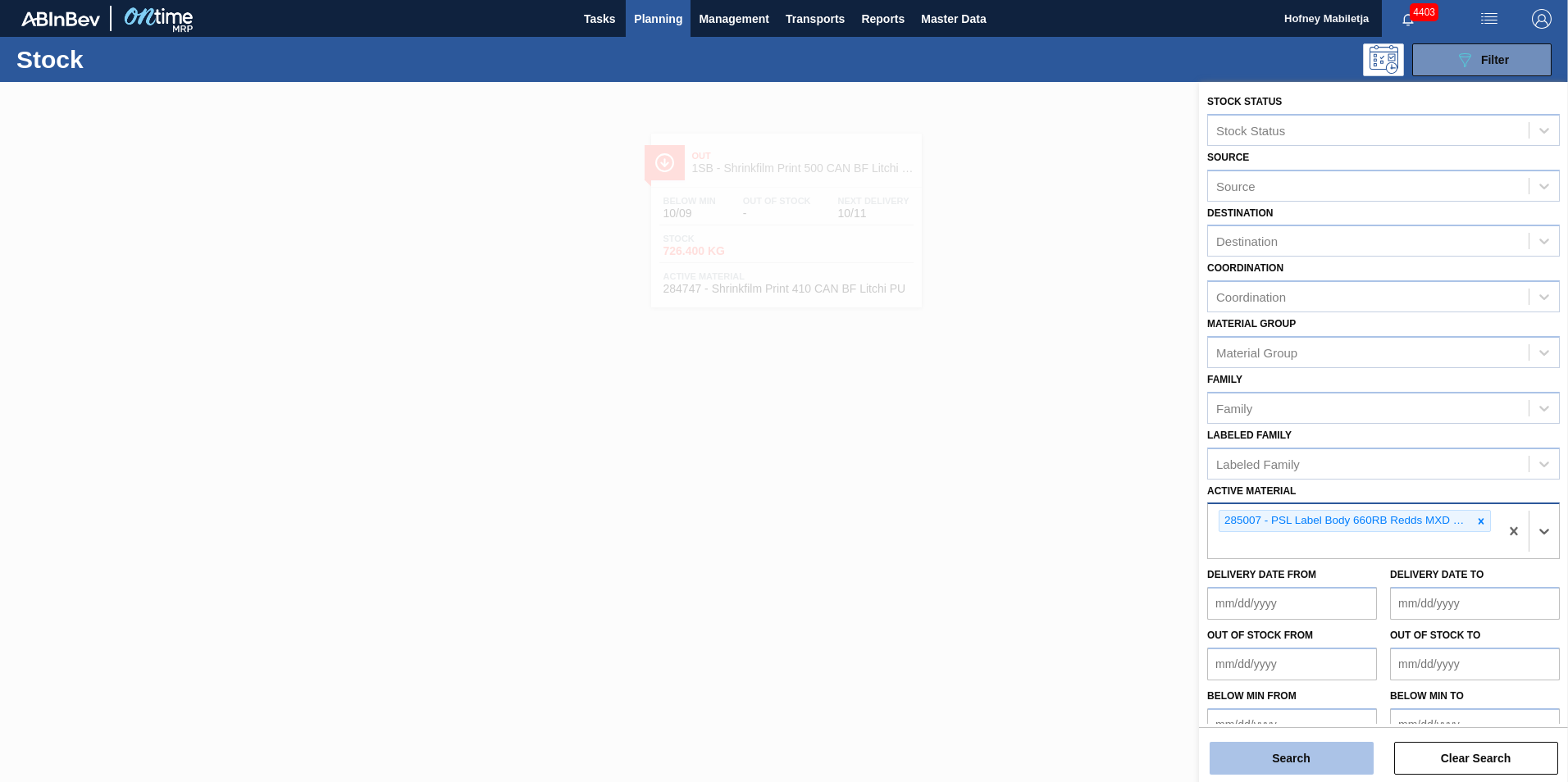
click at [1331, 766] on button "Search" at bounding box center [1292, 759] width 164 height 33
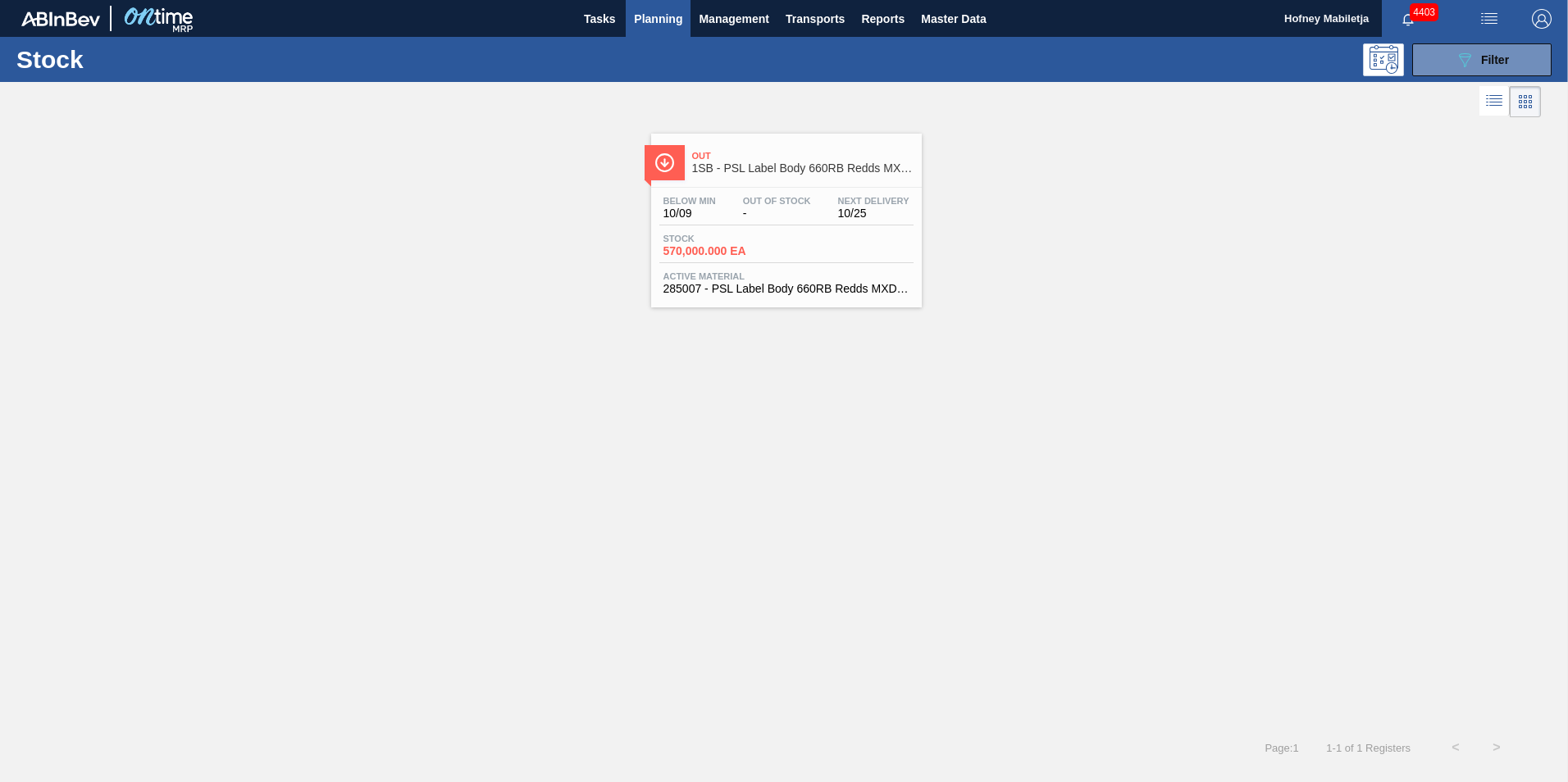
click at [777, 263] on div "Below Min 10/09 Out Of Stock - Next Delivery 10/25 Stock 570,000.000 EA Active …" at bounding box center [787, 243] width 271 height 111
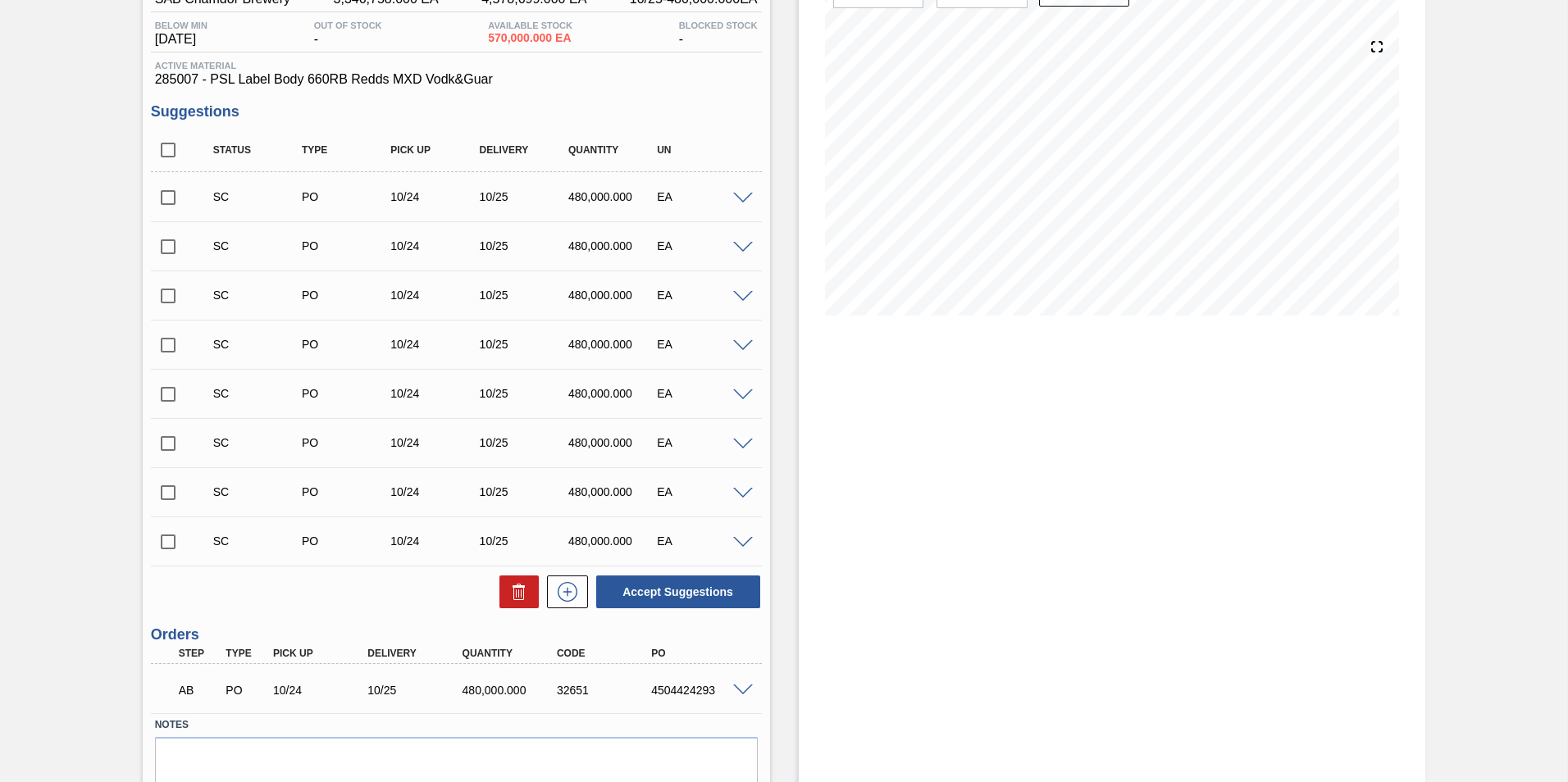
scroll to position [229, 0]
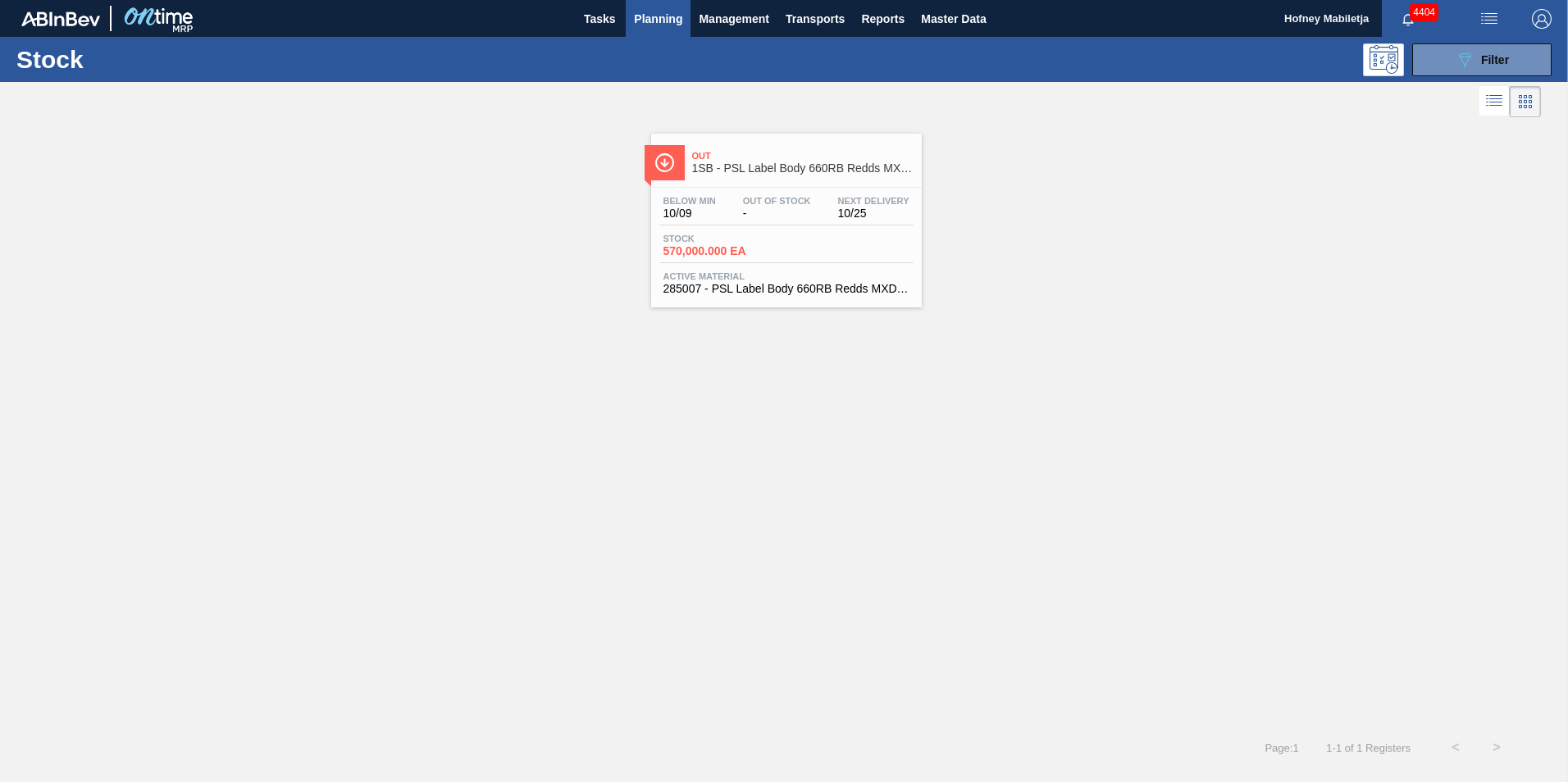
drag, startPoint x: 1496, startPoint y: 60, endPoint x: 1493, endPoint y: 100, distance: 40.1
click at [1496, 60] on span "Filter" at bounding box center [1495, 59] width 28 height 13
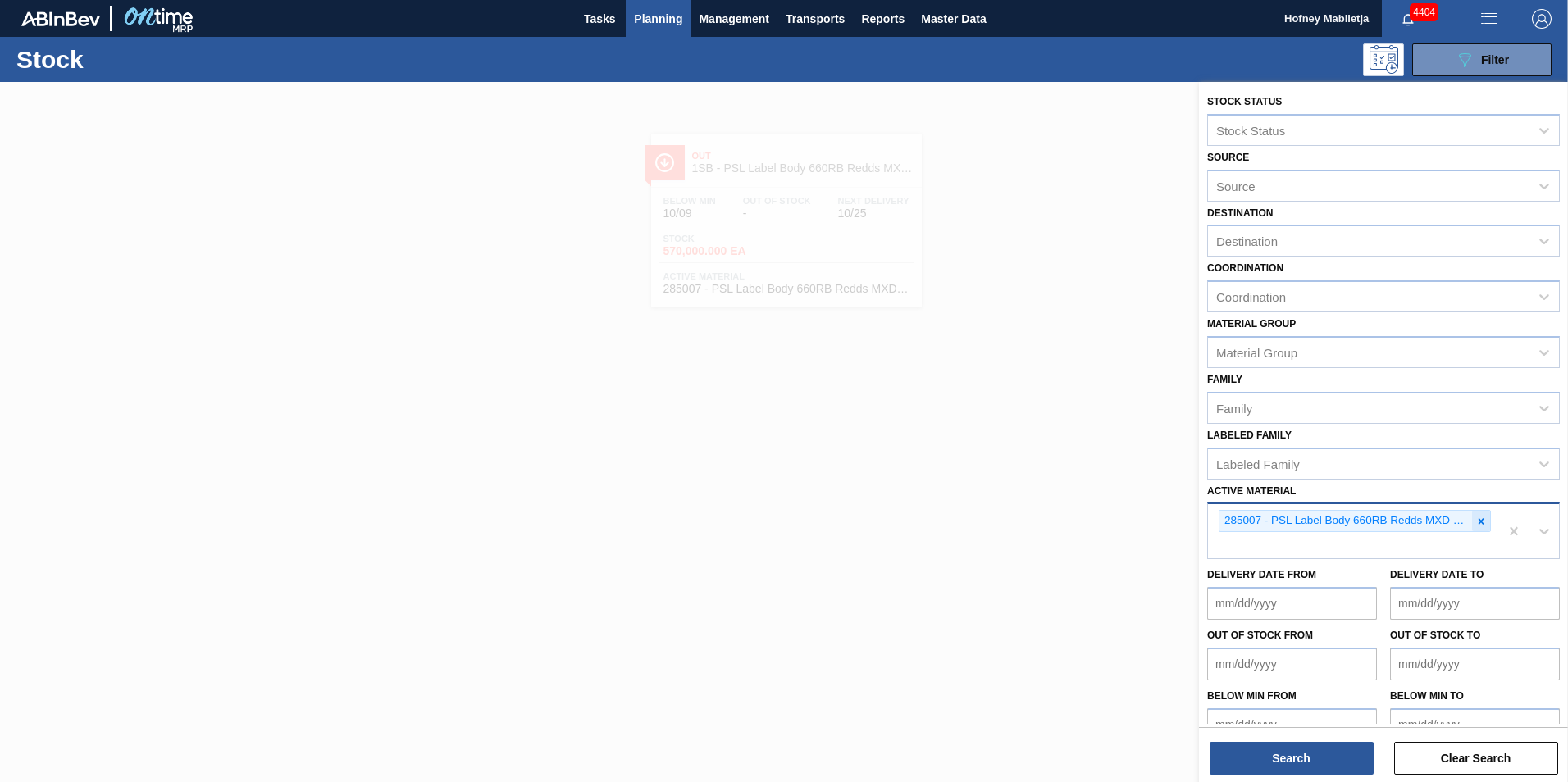
click at [1477, 521] on icon at bounding box center [1481, 521] width 11 height 11
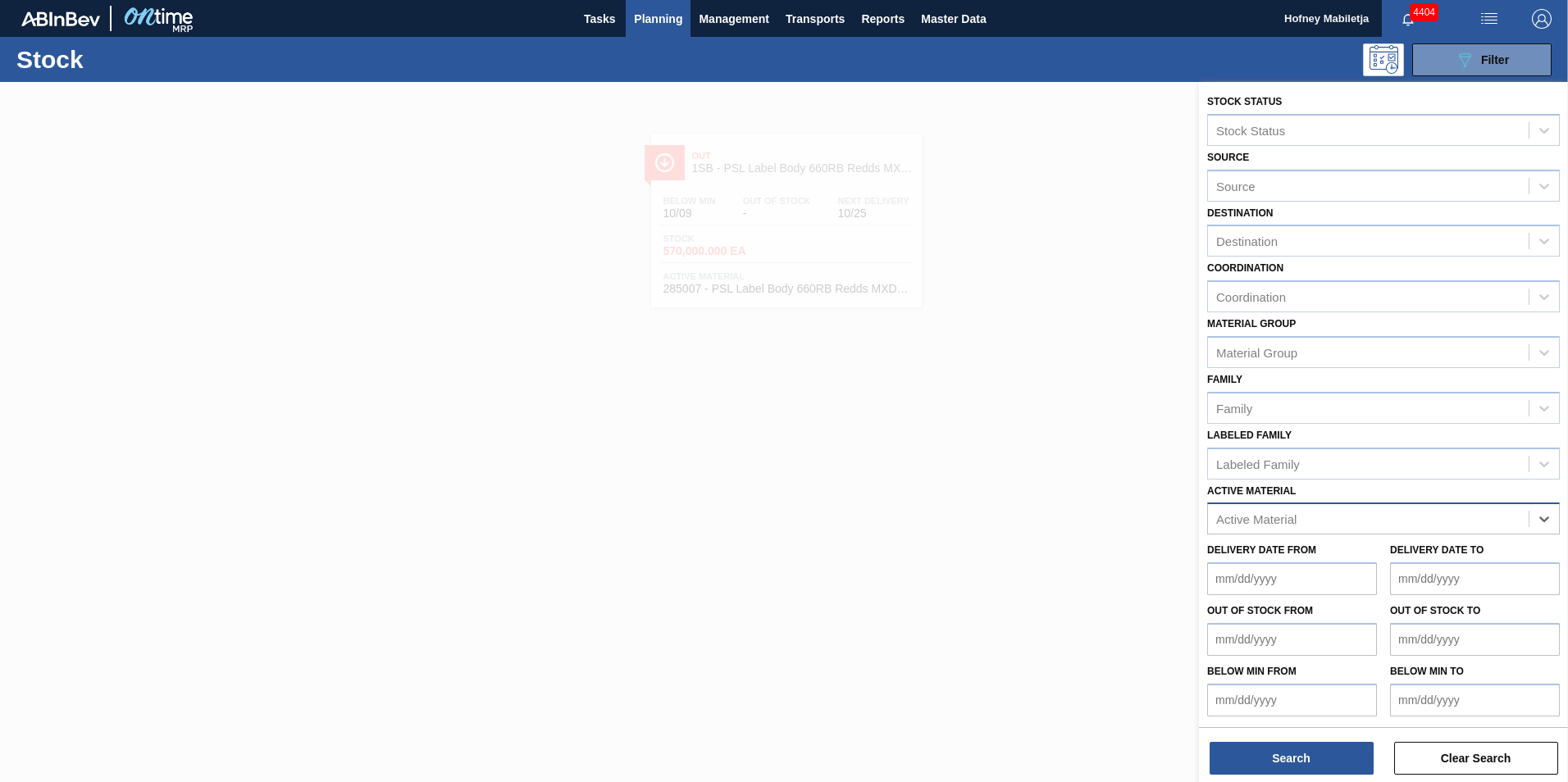
paste Material "285003"
type Material "285003"
click at [1336, 552] on div "285003 - PSL Label Body 660RB Redds MXD Vodk&Pine" at bounding box center [1383, 559] width 353 height 30
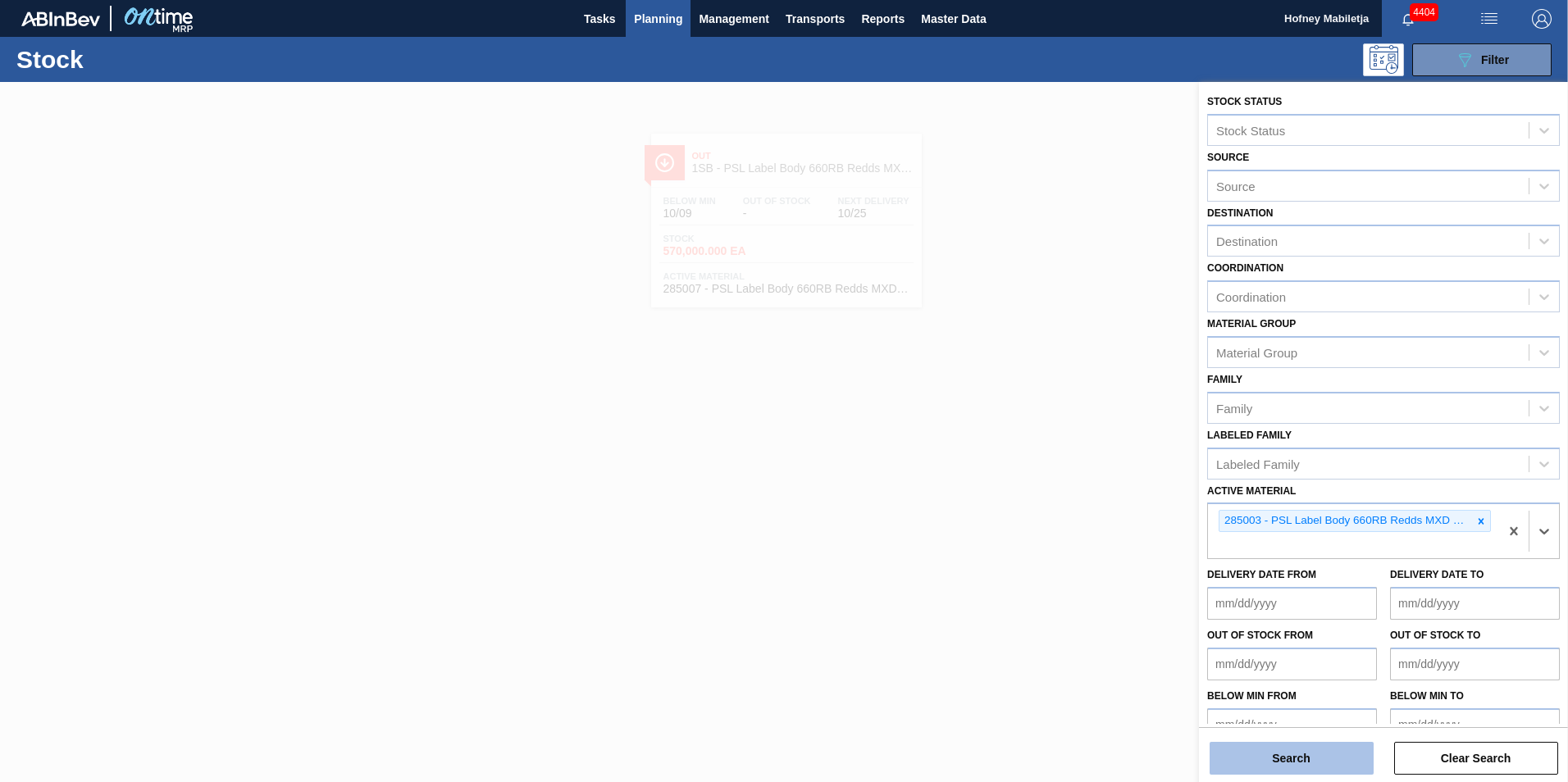
click at [1329, 748] on button "Search" at bounding box center [1292, 759] width 164 height 33
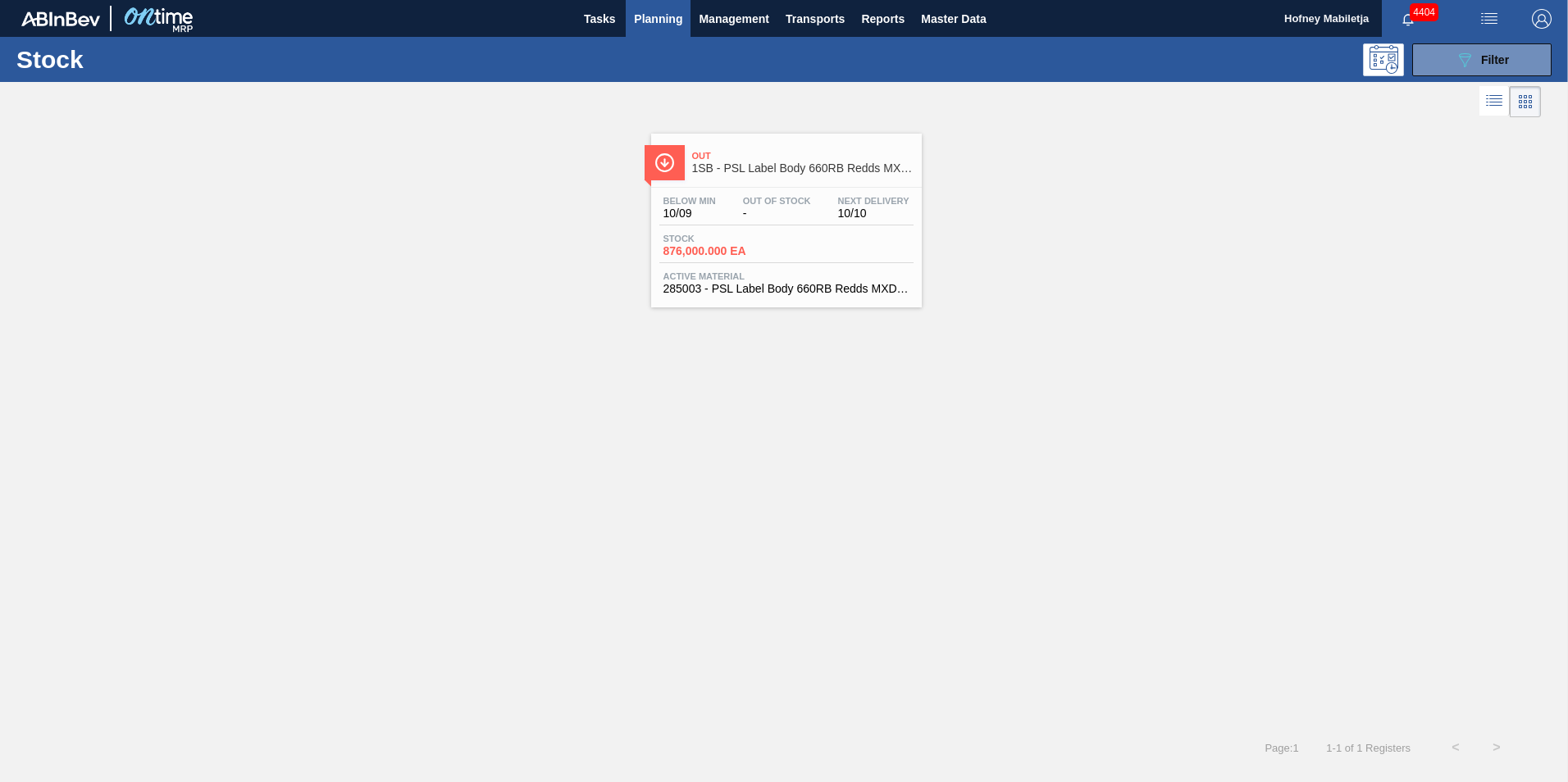
click at [792, 211] on span "-" at bounding box center [777, 214] width 68 height 12
